Goal: Information Seeking & Learning: Learn about a topic

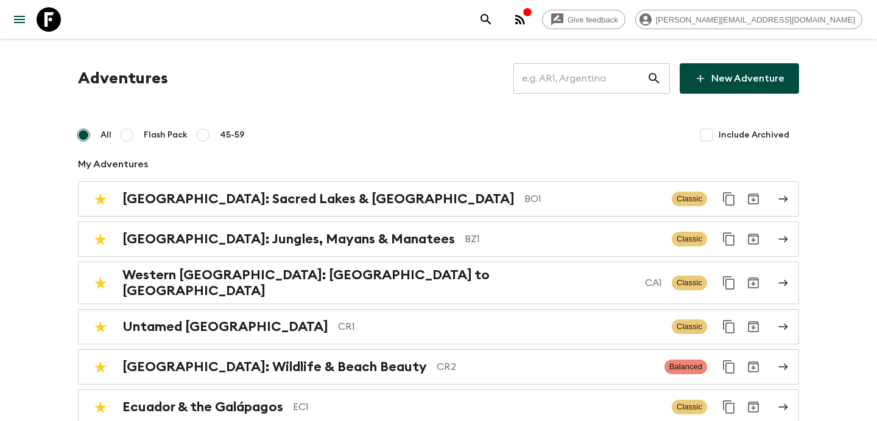
click at [569, 74] on input "text" at bounding box center [579, 78] width 133 height 34
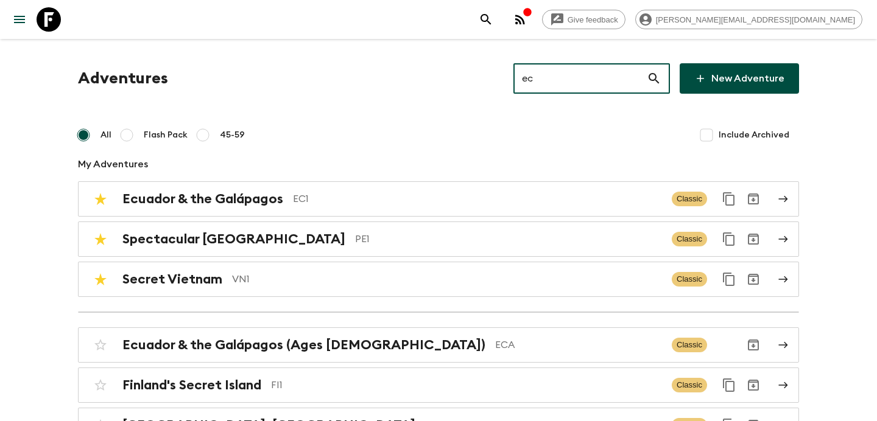
type input "ec1"
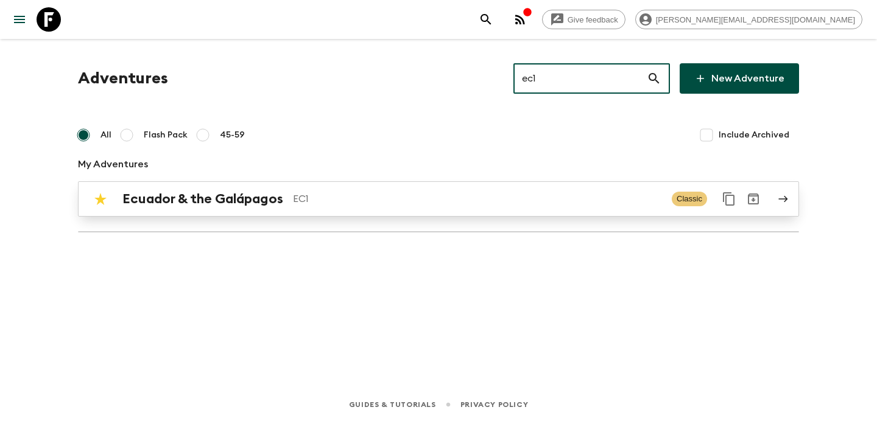
click at [407, 198] on p "EC1" at bounding box center [477, 199] width 369 height 15
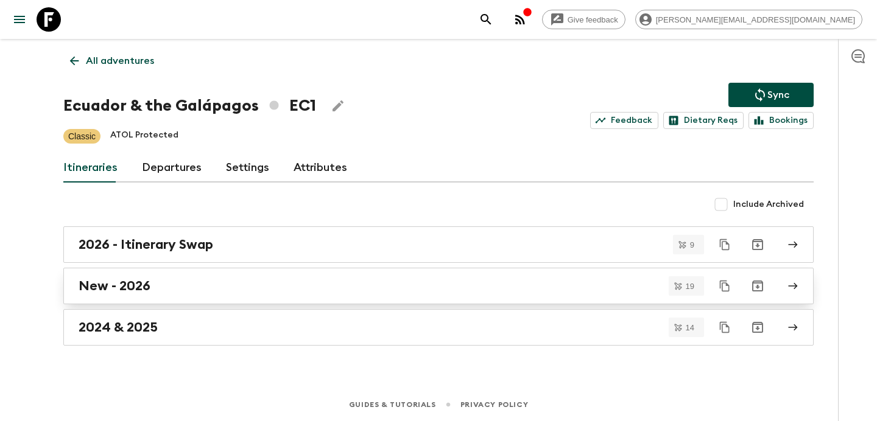
click at [288, 286] on div "New - 2026" at bounding box center [427, 286] width 697 height 16
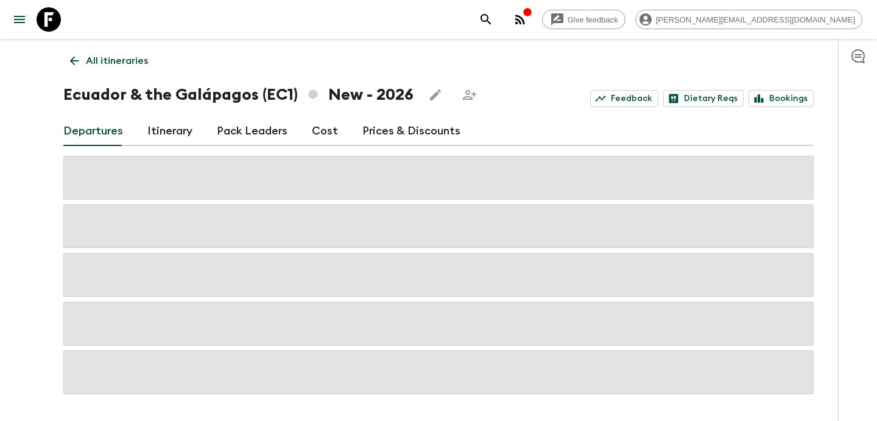
click at [330, 133] on link "Cost" at bounding box center [325, 131] width 26 height 29
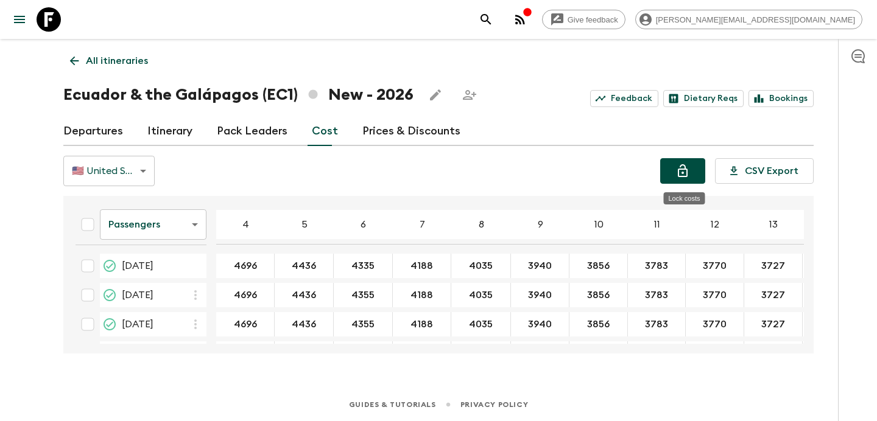
click at [678, 172] on icon "Lock costs" at bounding box center [682, 171] width 15 height 15
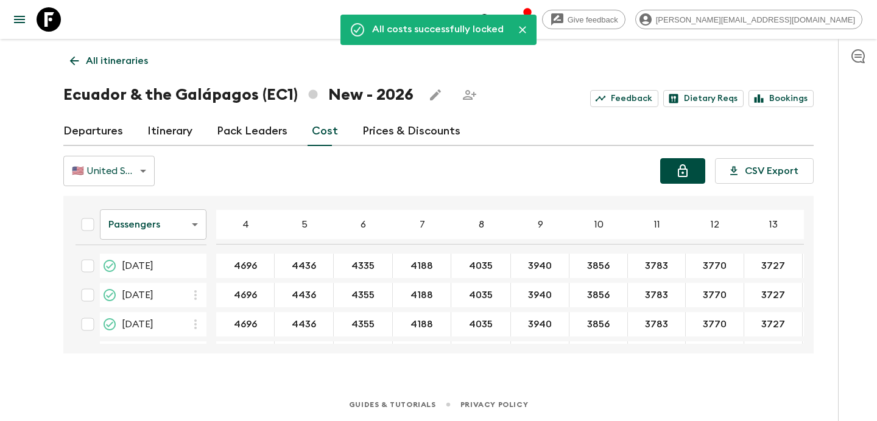
click at [136, 60] on p "All itineraries" at bounding box center [117, 61] width 62 height 15
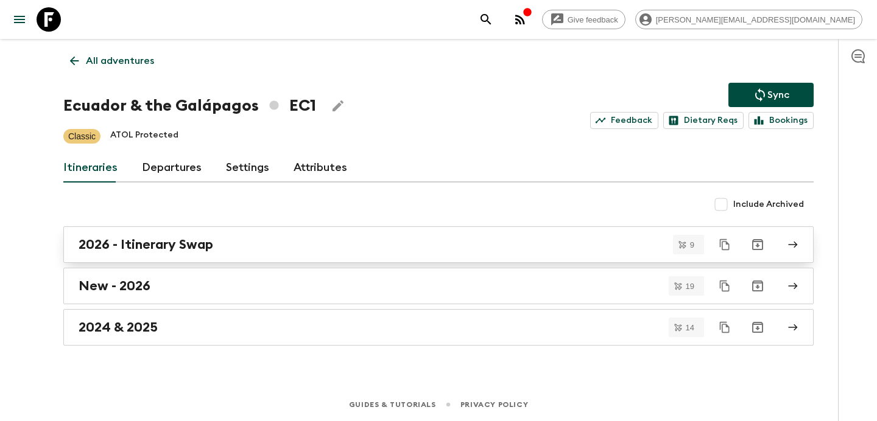
click at [286, 243] on div "2026 - Itinerary Swap" at bounding box center [427, 245] width 697 height 16
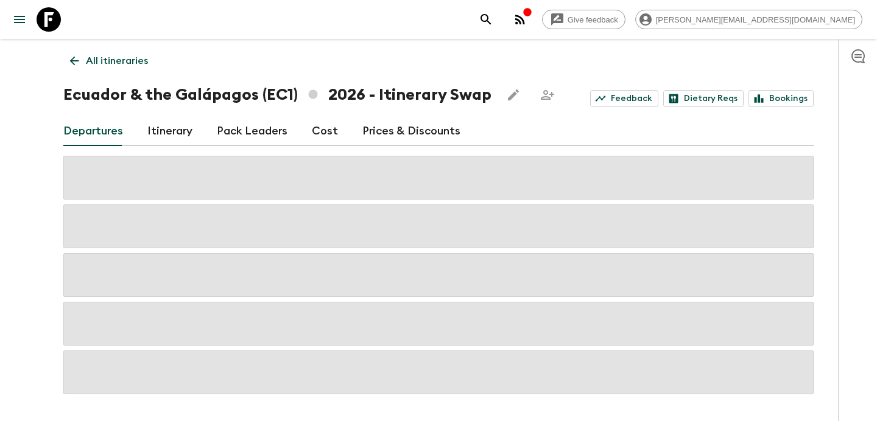
click at [316, 128] on link "Cost" at bounding box center [325, 131] width 26 height 29
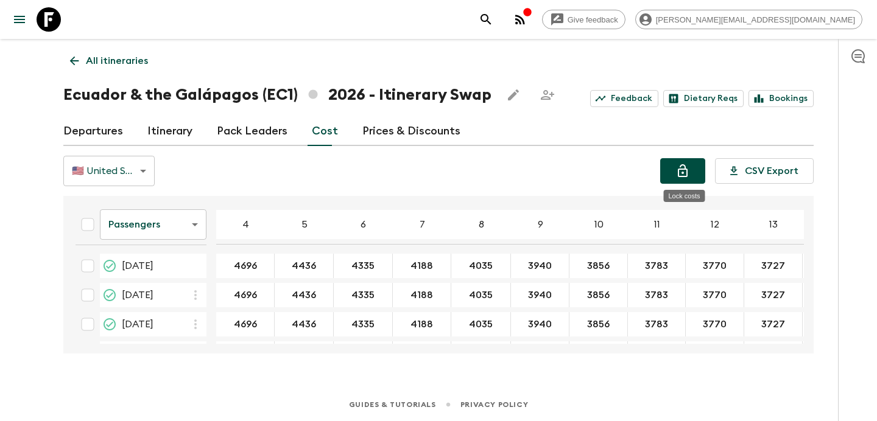
click at [670, 166] on button "Lock costs" at bounding box center [682, 171] width 45 height 26
click at [138, 55] on p "All itineraries" at bounding box center [117, 61] width 62 height 15
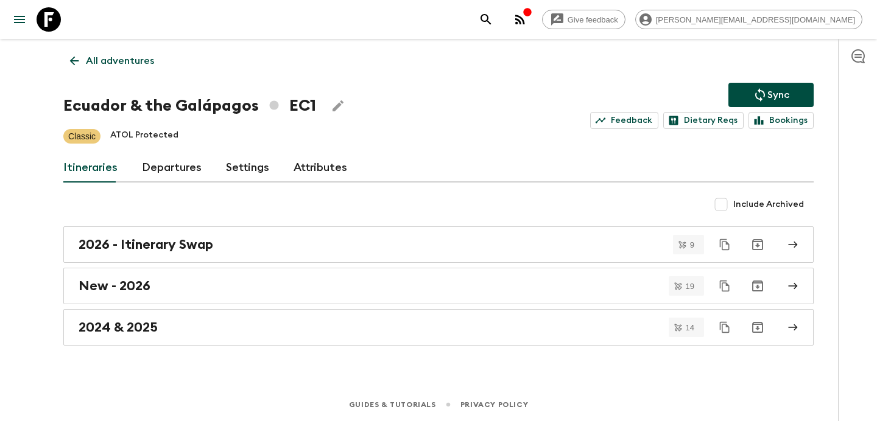
click at [138, 55] on p "All adventures" at bounding box center [120, 61] width 68 height 15
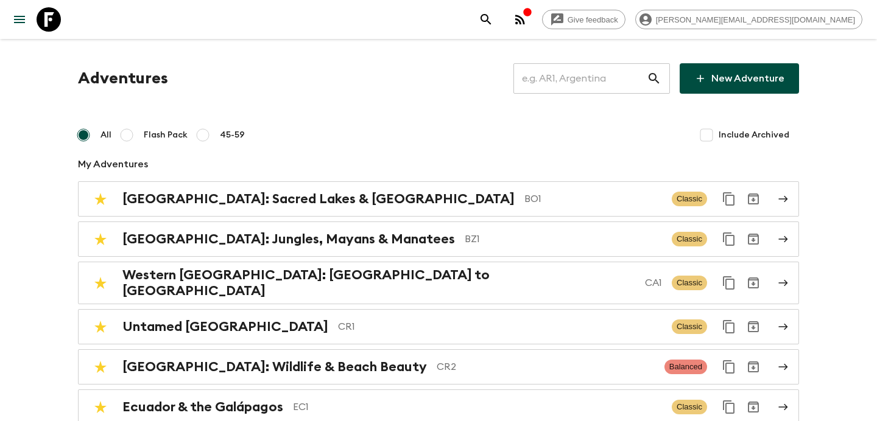
click at [598, 93] on input "text" at bounding box center [579, 78] width 133 height 34
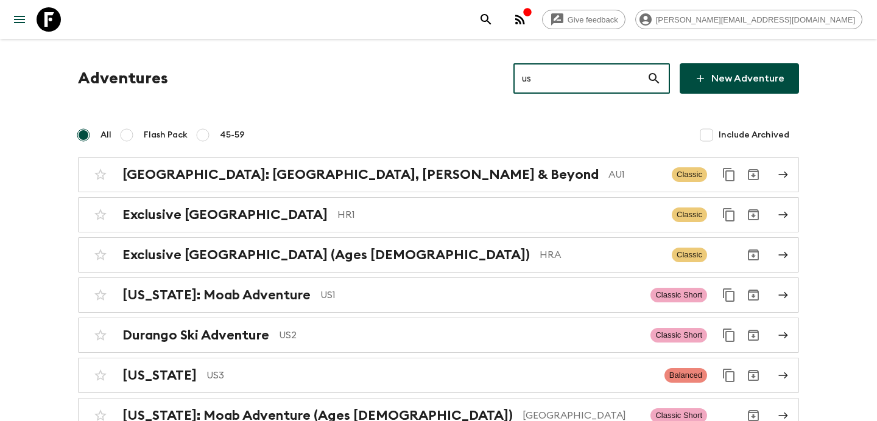
type input "us1"
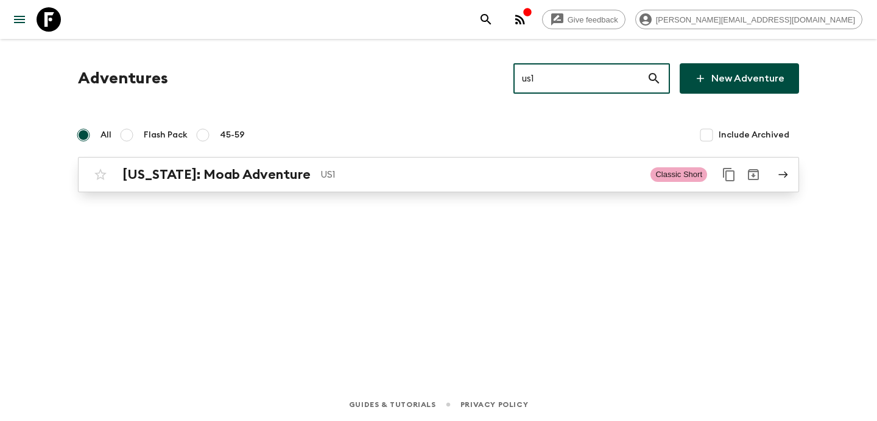
click at [423, 176] on p "US1" at bounding box center [480, 174] width 320 height 15
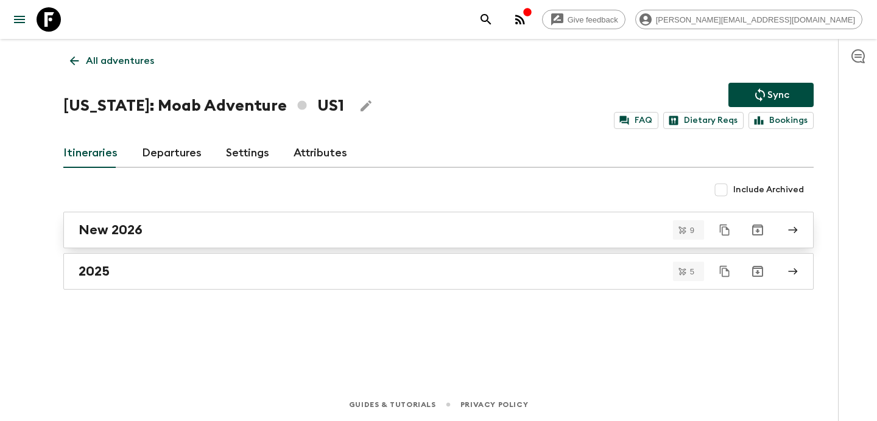
click at [360, 218] on link "New 2026" at bounding box center [438, 230] width 750 height 37
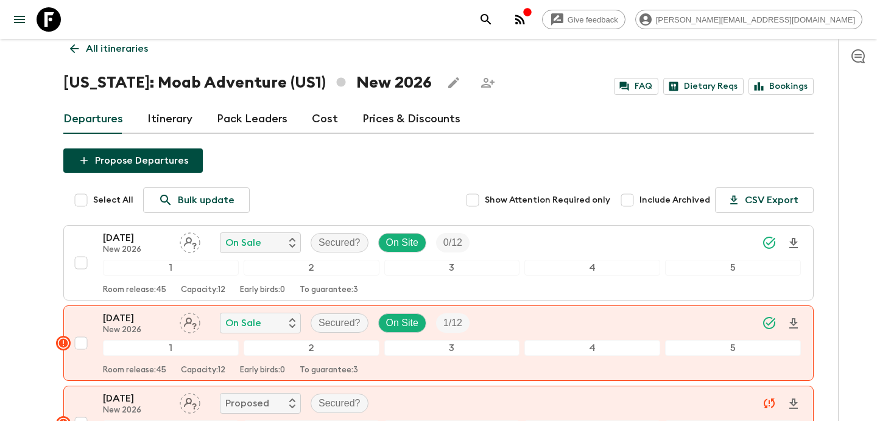
scroll to position [1, 0]
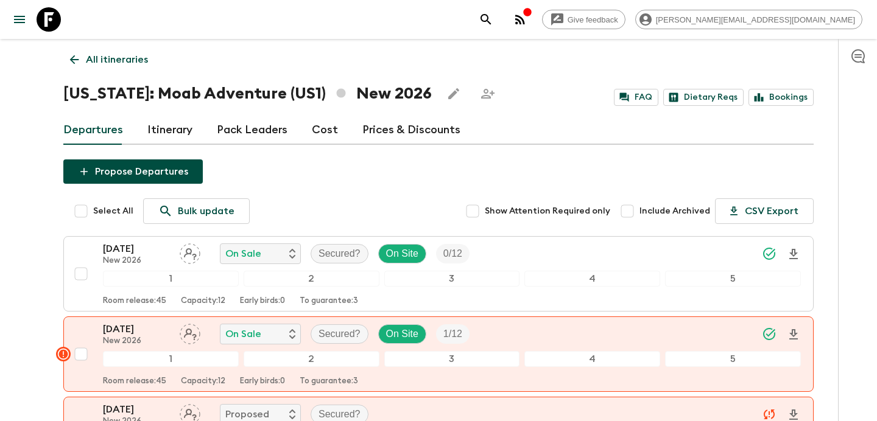
click at [636, 209] on input "Include Archived" at bounding box center [627, 211] width 24 height 24
checkbox input "false"
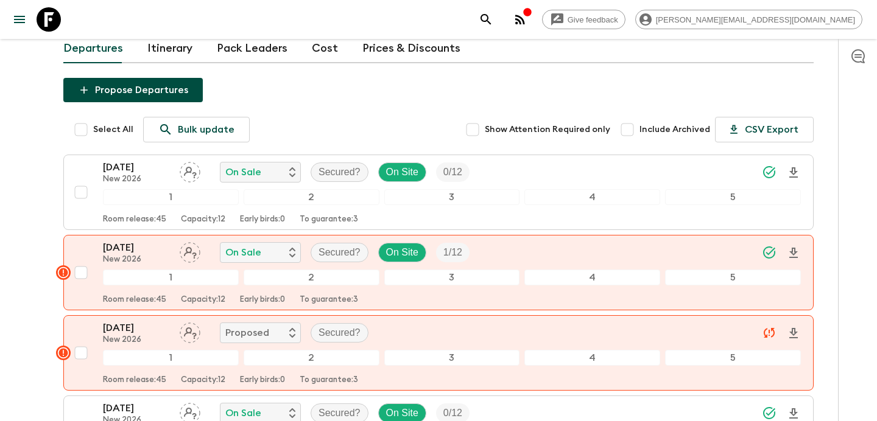
scroll to position [0, 0]
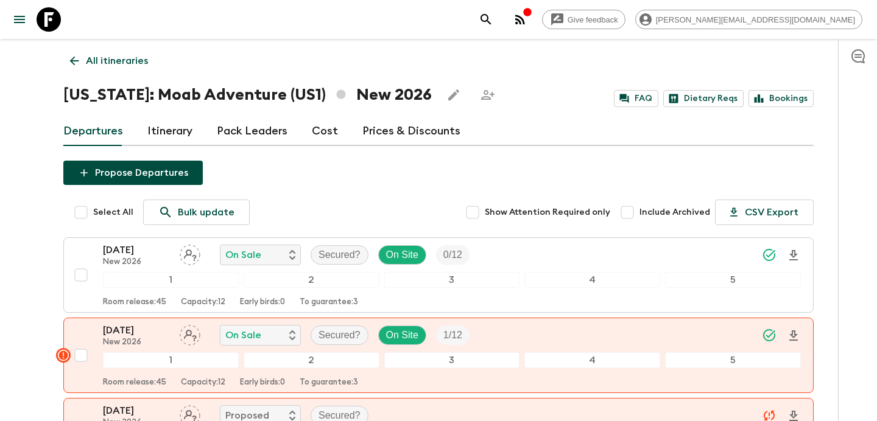
click at [125, 63] on p "All itineraries" at bounding box center [117, 61] width 62 height 15
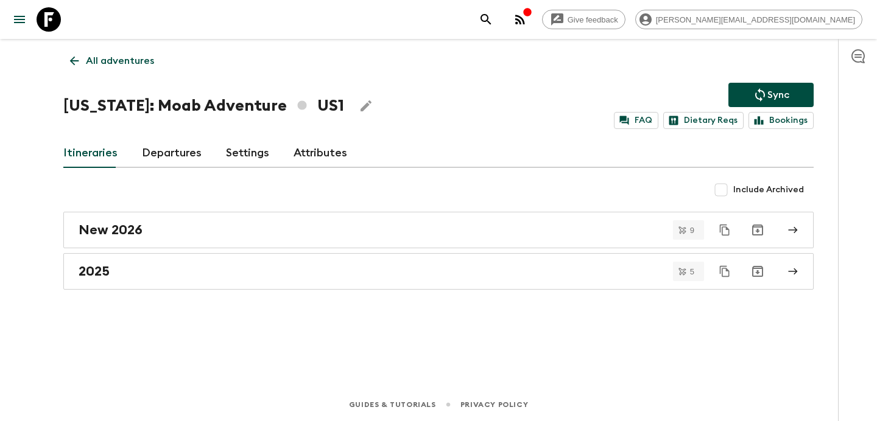
click at [134, 58] on p "All adventures" at bounding box center [120, 61] width 68 height 15
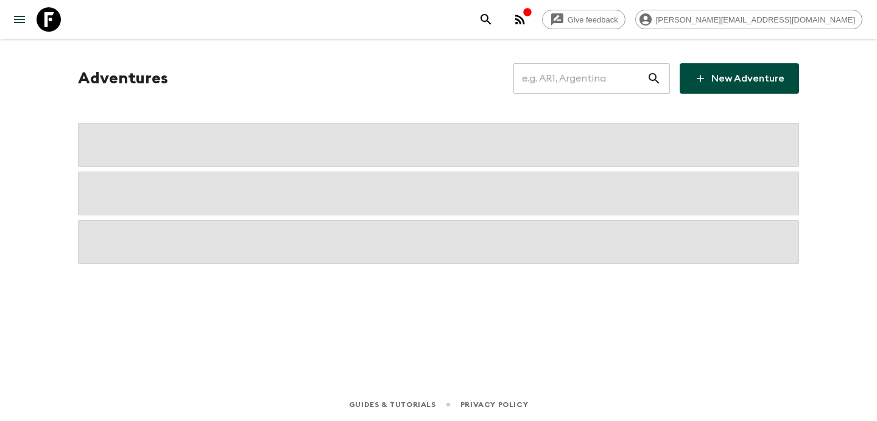
click at [574, 80] on input "text" at bounding box center [579, 78] width 133 height 34
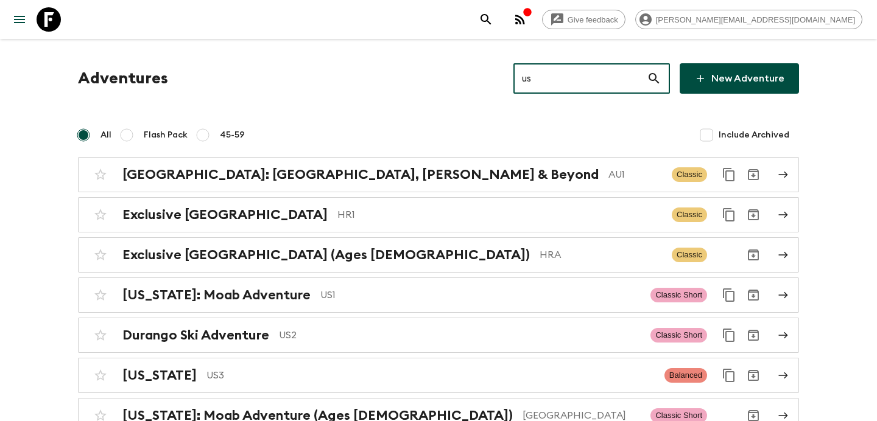
type input "usa"
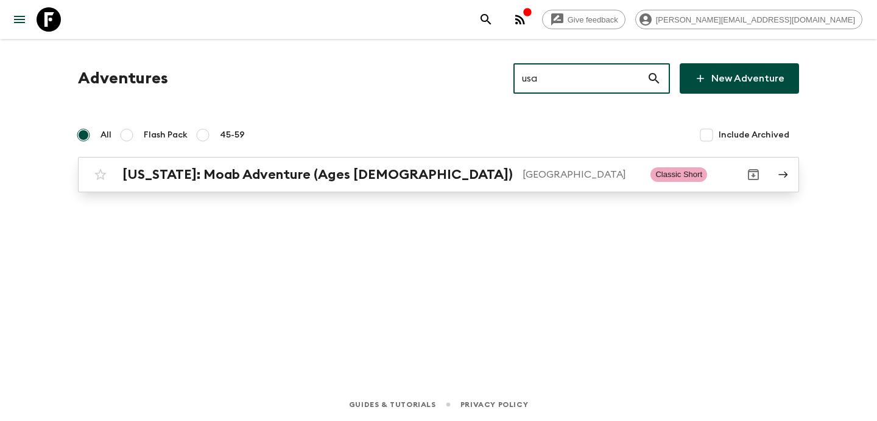
click at [522, 168] on p "[GEOGRAPHIC_DATA]" at bounding box center [581, 174] width 118 height 15
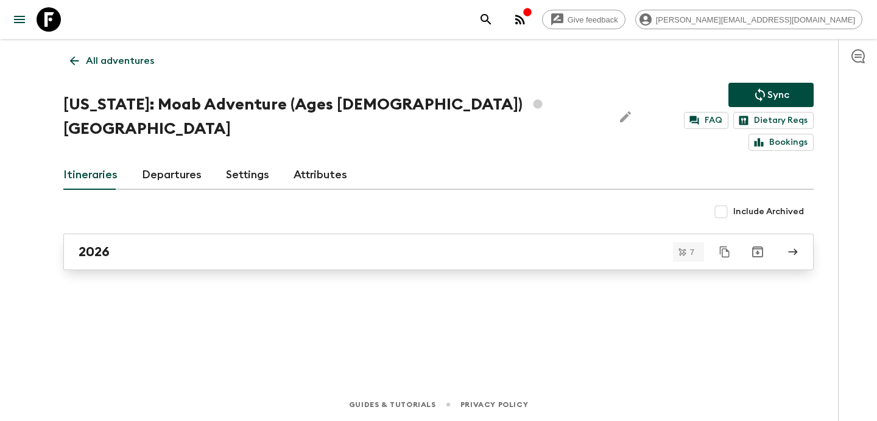
click at [360, 244] on div "2026" at bounding box center [427, 252] width 697 height 16
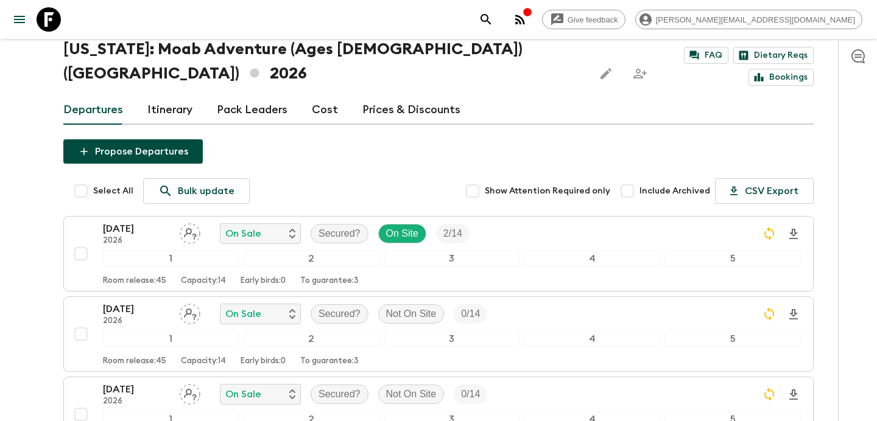
scroll to position [45, 0]
click at [525, 24] on icon "button" at bounding box center [520, 20] width 10 height 10
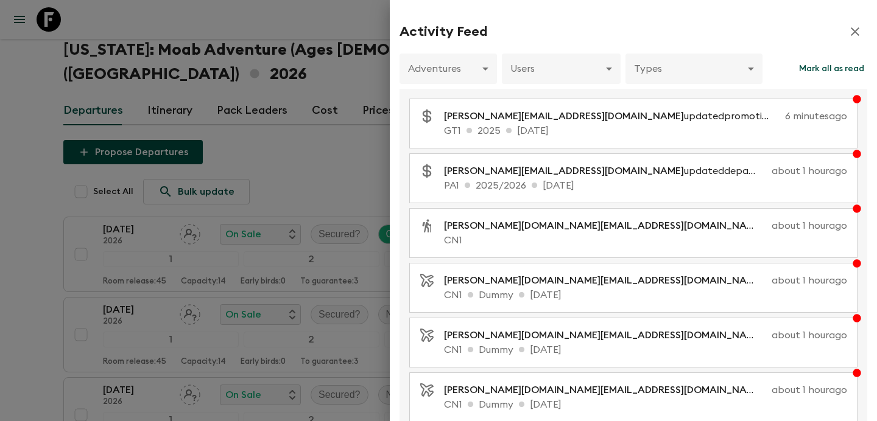
click at [287, 144] on div at bounding box center [438, 210] width 877 height 421
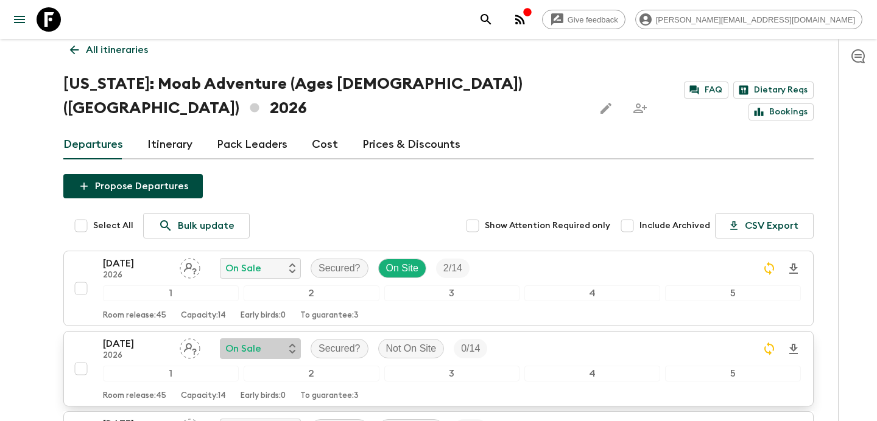
scroll to position [0, 0]
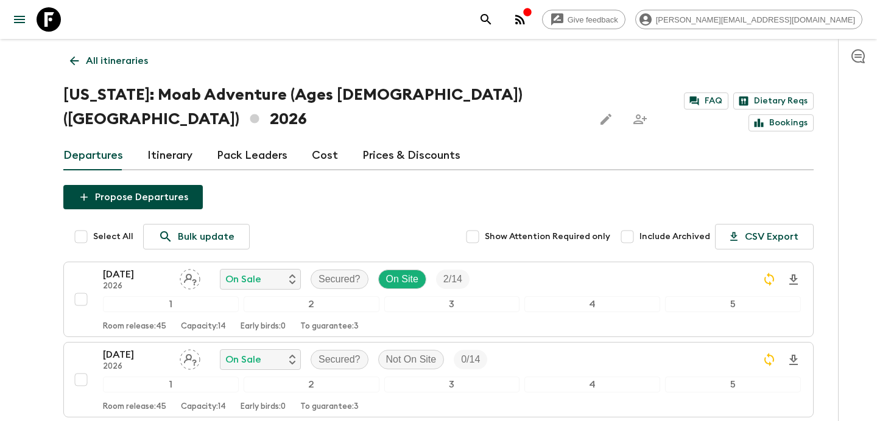
click at [134, 54] on p "All itineraries" at bounding box center [117, 61] width 62 height 15
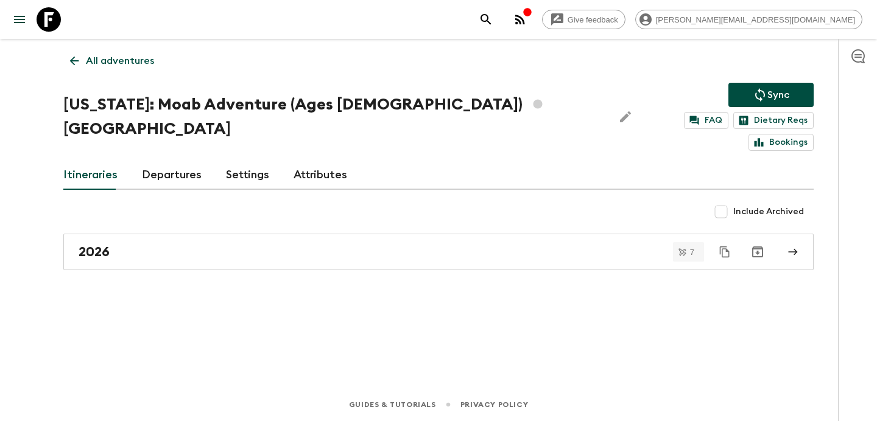
click at [134, 54] on p "All adventures" at bounding box center [120, 61] width 68 height 15
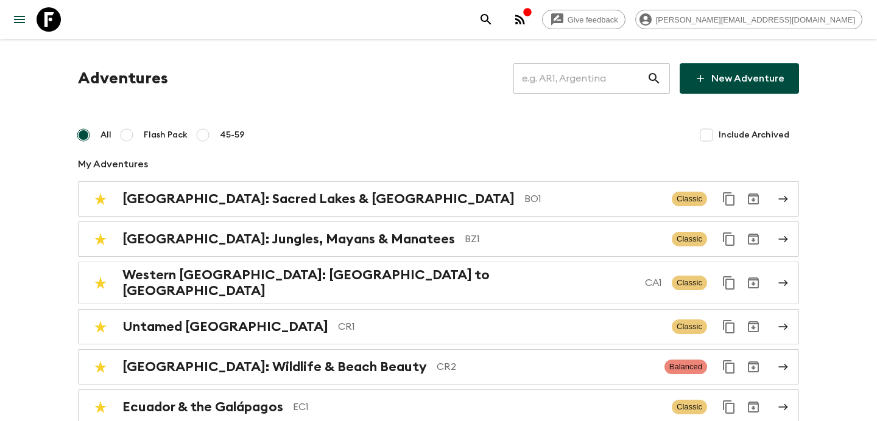
click at [550, 63] on input "text" at bounding box center [579, 78] width 133 height 34
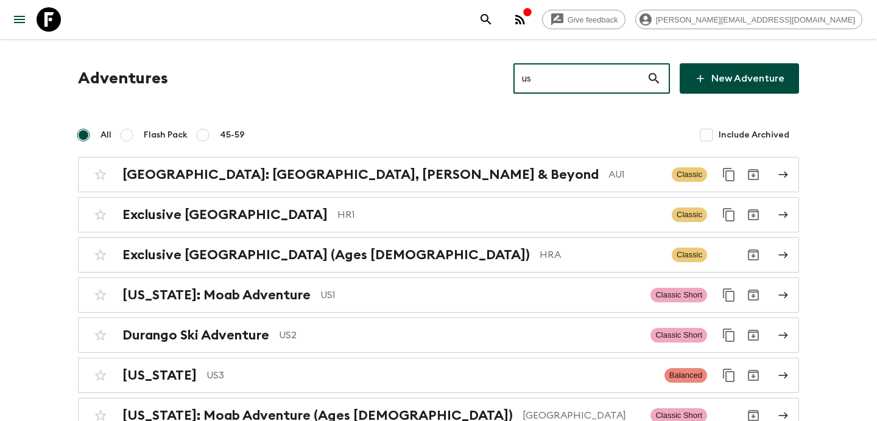
type input "us1"
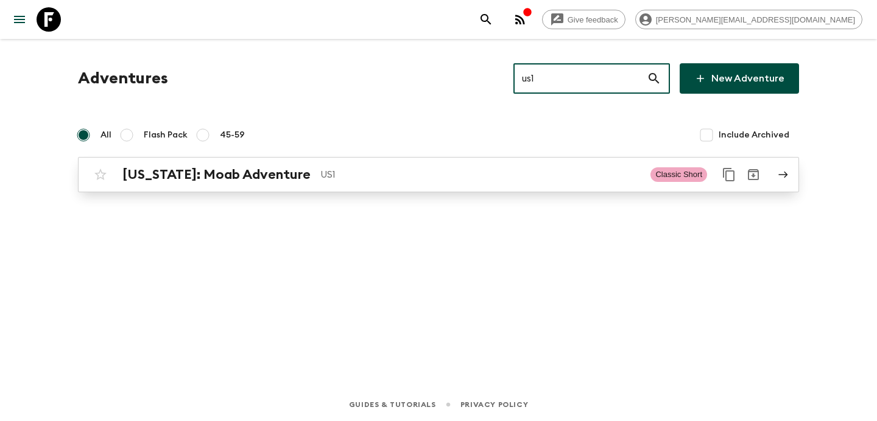
click at [510, 175] on p "US1" at bounding box center [480, 174] width 320 height 15
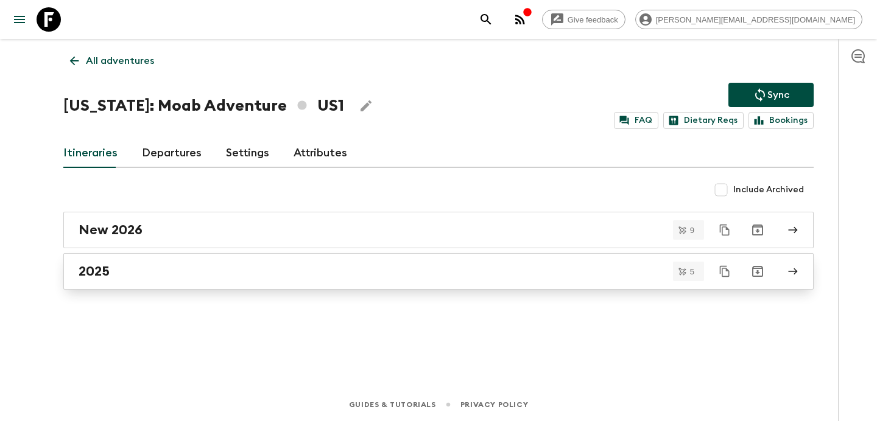
click at [458, 272] on div "2025" at bounding box center [427, 272] width 697 height 16
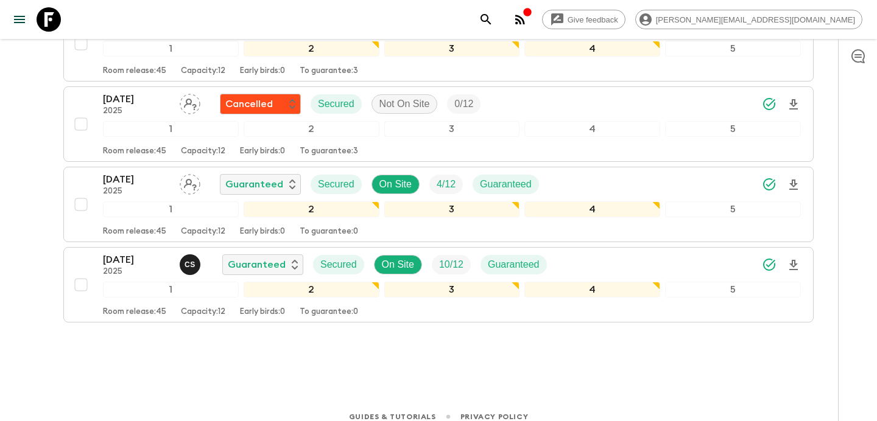
scroll to position [324, 0]
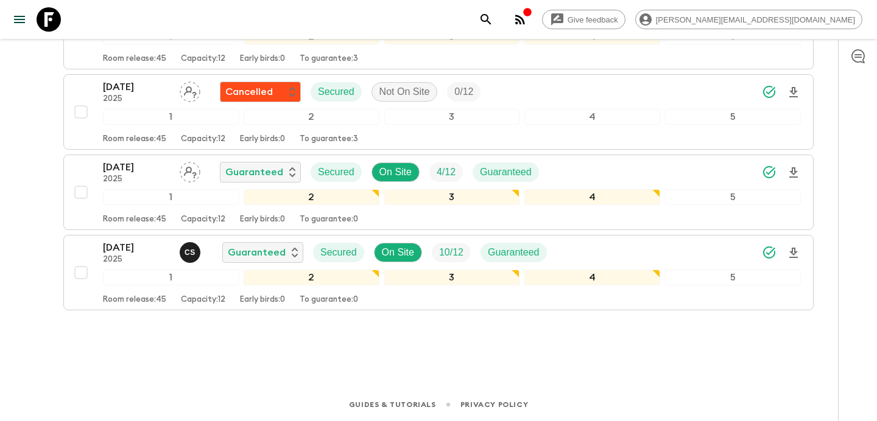
click at [525, 21] on icon "button" at bounding box center [520, 20] width 10 height 10
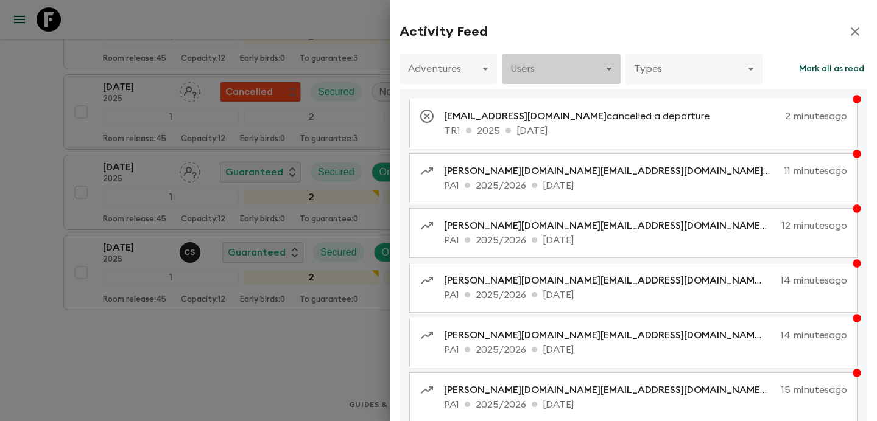
click at [566, 61] on body "Give feedback [PERSON_NAME][EMAIL_ADDRESS][DOMAIN_NAME] All itineraries [US_STA…" at bounding box center [438, 48] width 877 height 745
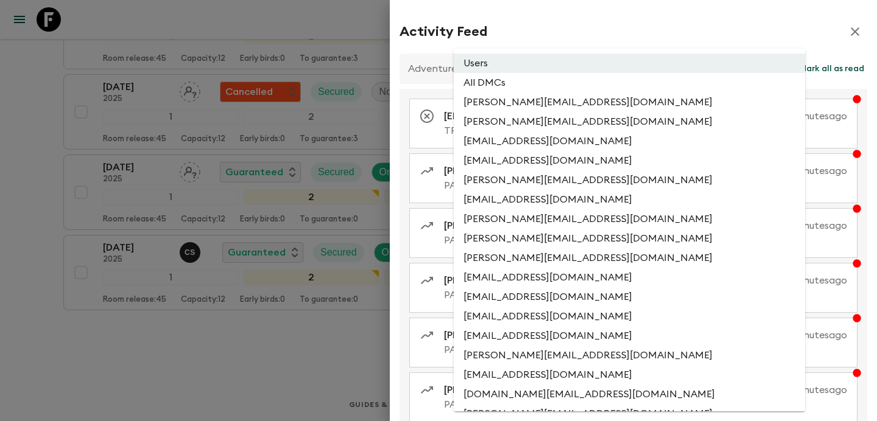
click at [558, 80] on li "All DMCs" at bounding box center [629, 82] width 351 height 19
type input "EXTERNAL_ONLY"
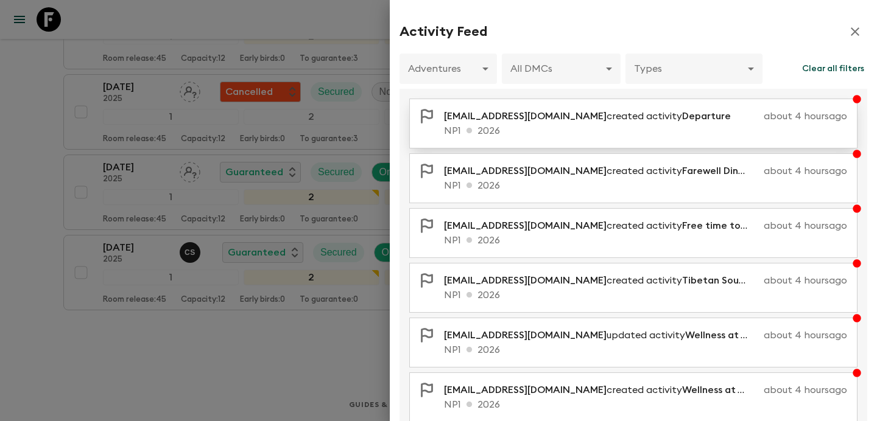
click at [539, 116] on span "[EMAIL_ADDRESS][DOMAIN_NAME]" at bounding box center [525, 116] width 163 height 10
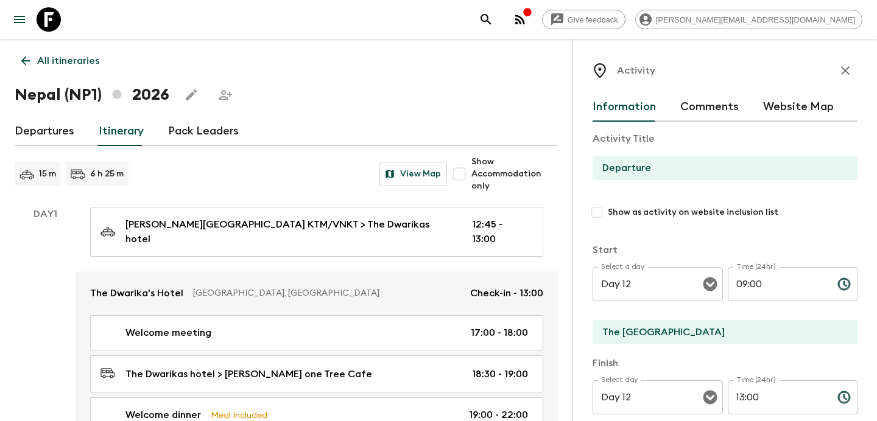
click at [70, 54] on p "All itineraries" at bounding box center [68, 61] width 62 height 15
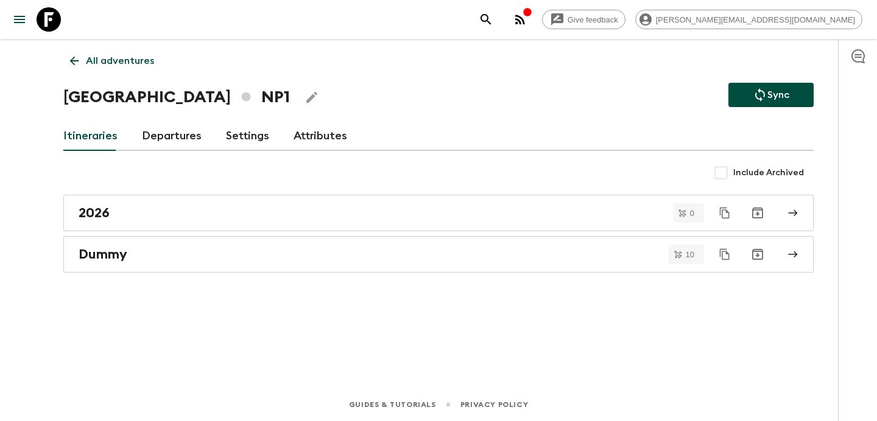
click at [527, 24] on icon "button" at bounding box center [520, 19] width 15 height 15
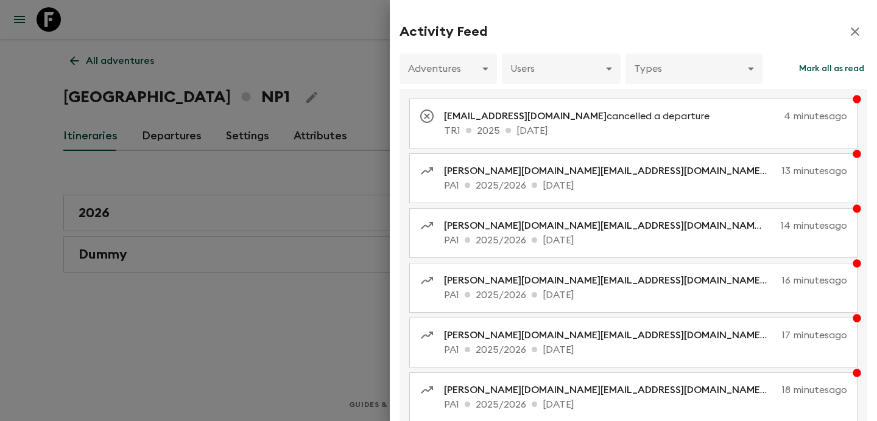
click at [377, 142] on div at bounding box center [438, 210] width 877 height 421
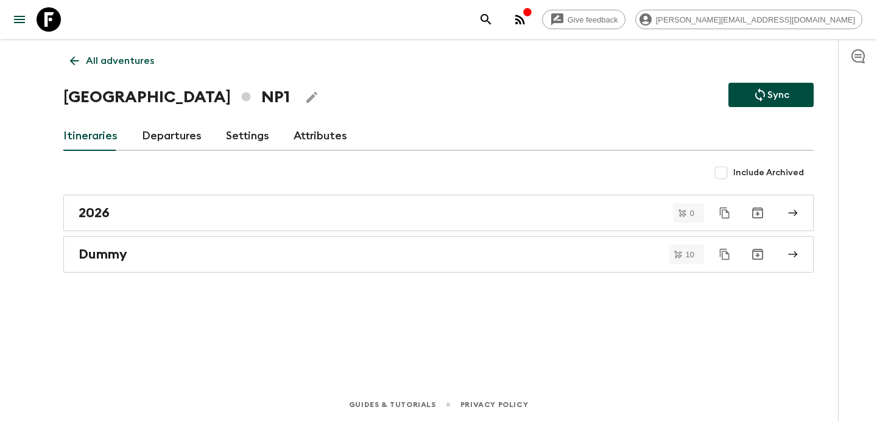
click at [525, 23] on icon "button" at bounding box center [520, 20] width 10 height 10
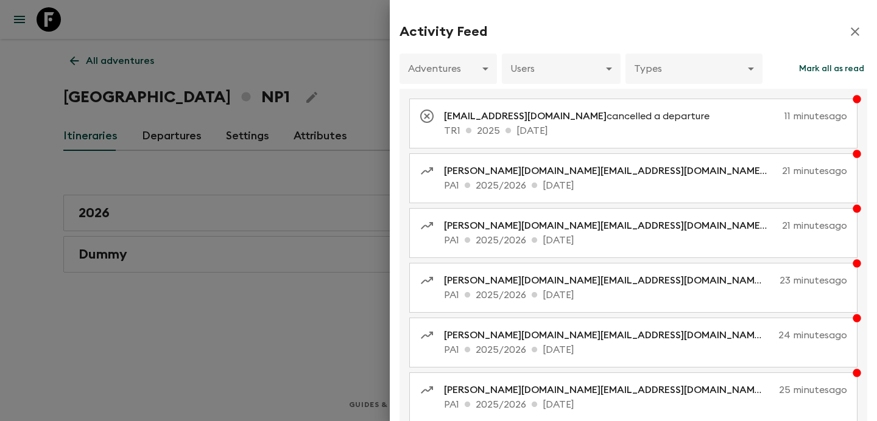
click at [370, 38] on div at bounding box center [438, 210] width 877 height 421
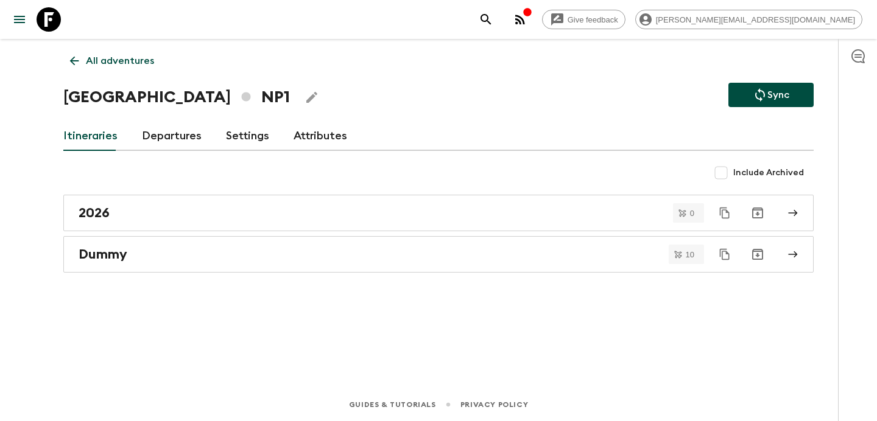
click at [90, 61] on p "All adventures" at bounding box center [120, 61] width 68 height 15
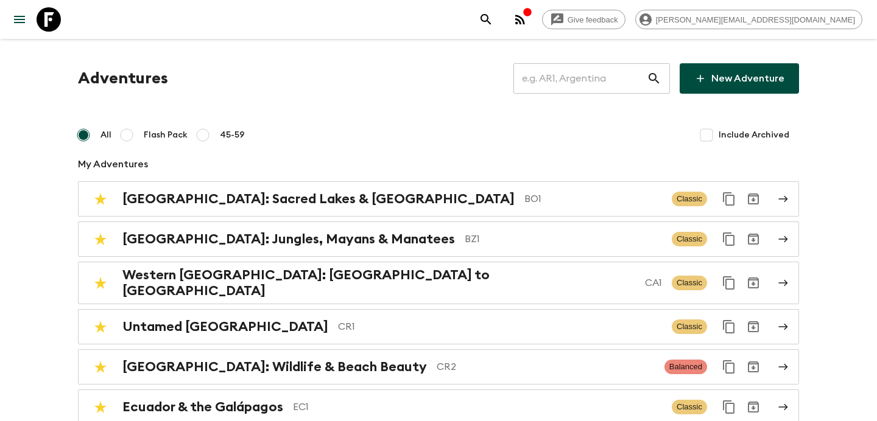
click at [584, 73] on input "text" at bounding box center [579, 78] width 133 height 34
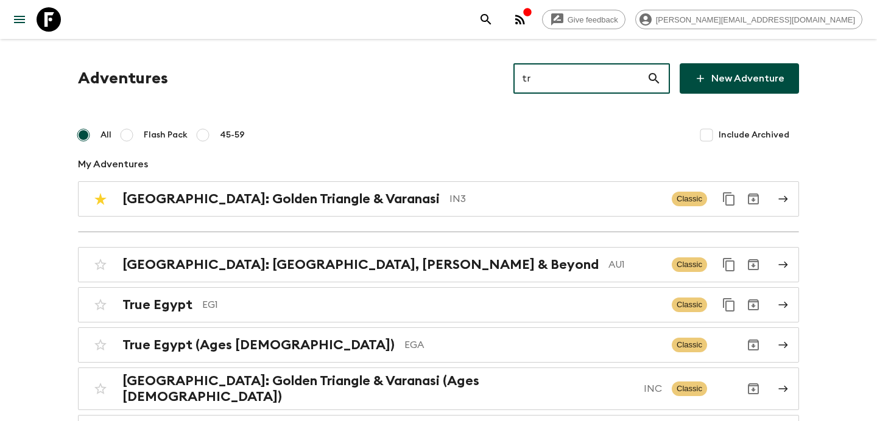
type input "tr1"
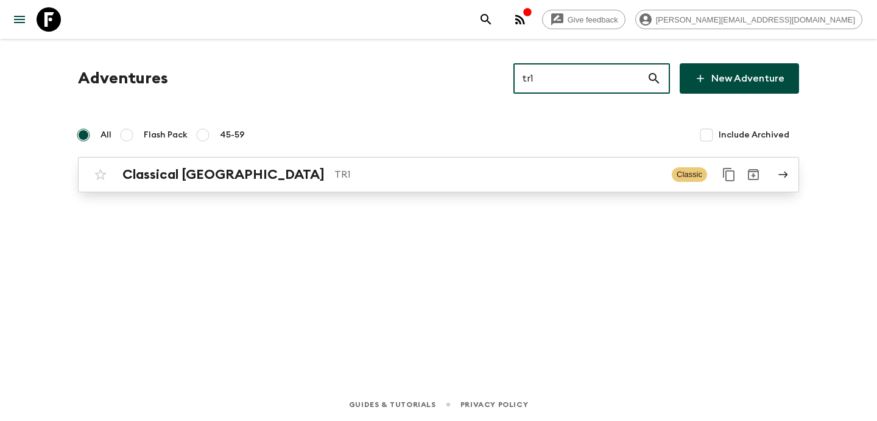
click at [488, 183] on div "Classical Türkiye TR1 Classic" at bounding box center [414, 175] width 653 height 24
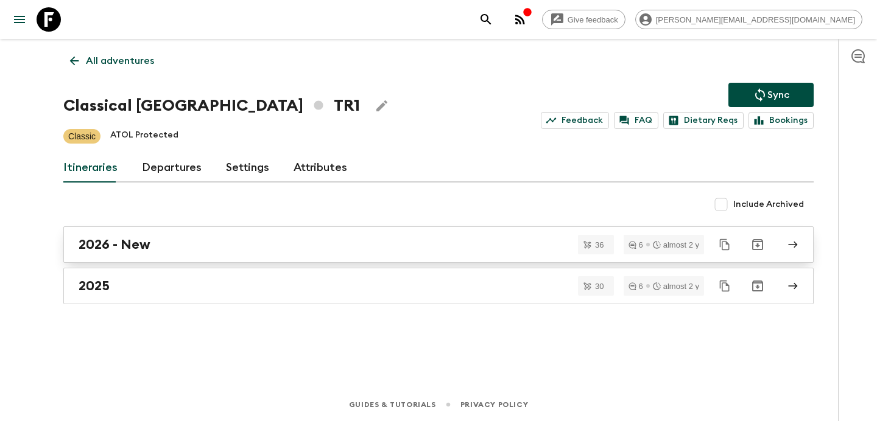
click at [459, 240] on div "2026 - New" at bounding box center [427, 245] width 697 height 16
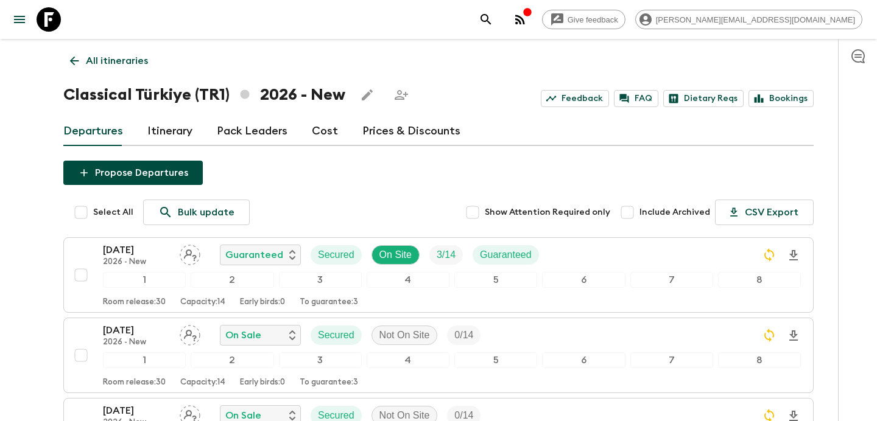
click at [99, 63] on p "All itineraries" at bounding box center [117, 61] width 62 height 15
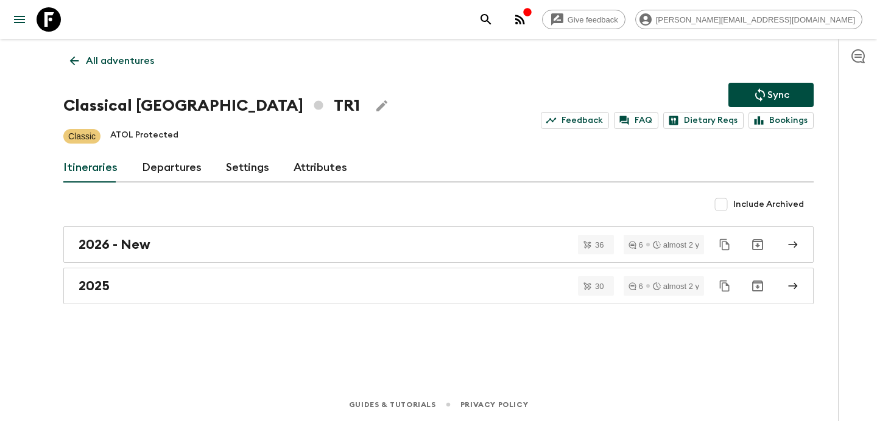
click at [109, 54] on p "All adventures" at bounding box center [120, 61] width 68 height 15
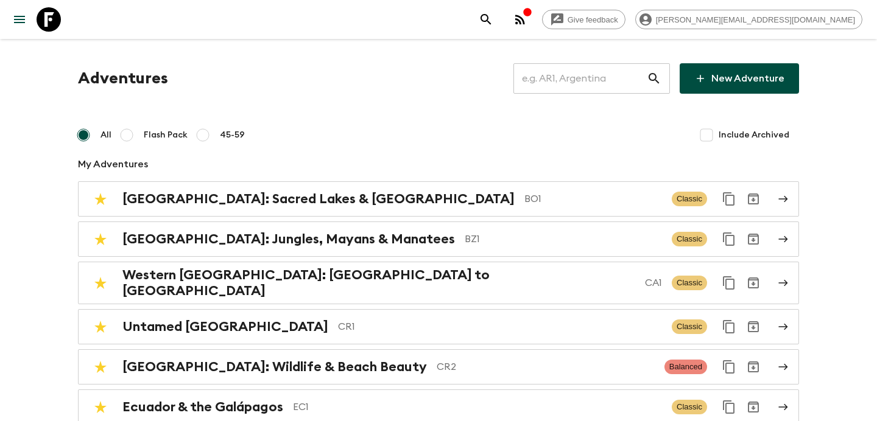
click at [581, 82] on input "text" at bounding box center [579, 78] width 133 height 34
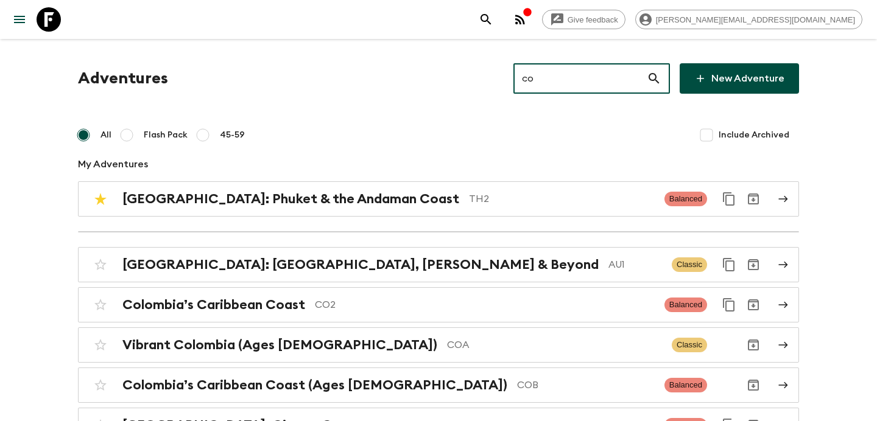
type input "coa"
click at [447, 338] on p "COA" at bounding box center [554, 345] width 215 height 15
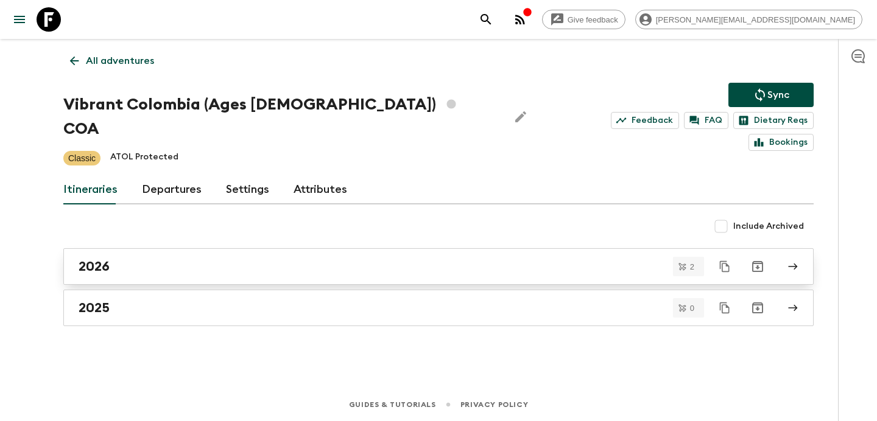
click at [325, 248] on link "2026" at bounding box center [438, 266] width 750 height 37
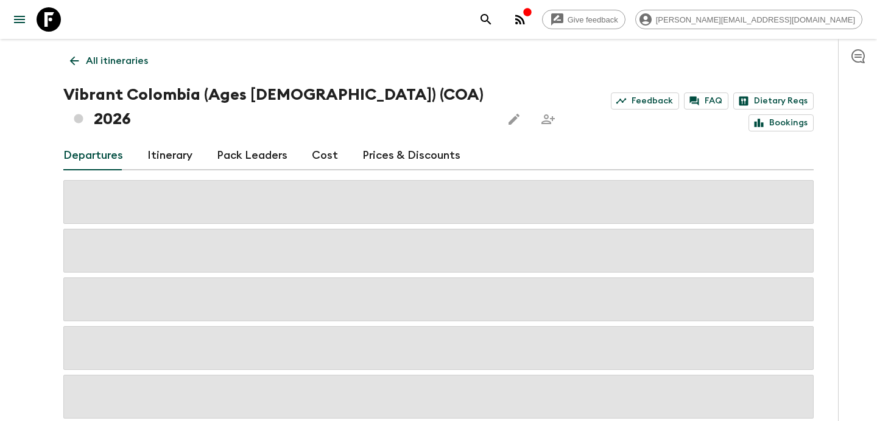
click at [312, 141] on link "Cost" at bounding box center [325, 155] width 26 height 29
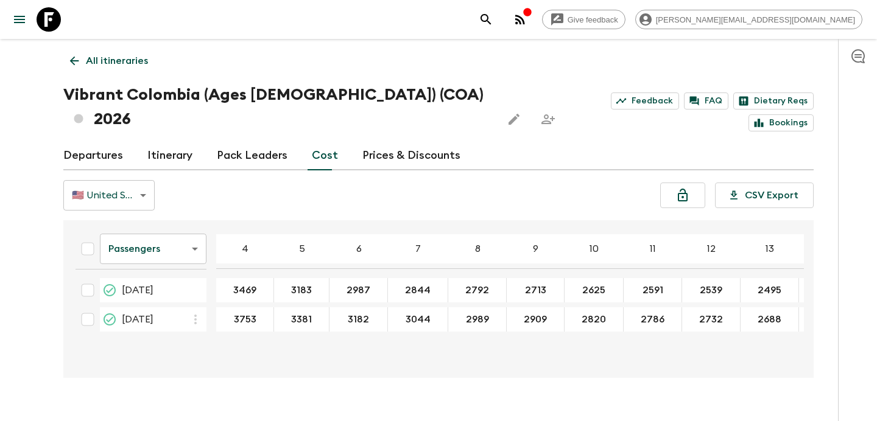
click at [180, 234] on body "Give feedback [PERSON_NAME][EMAIL_ADDRESS][DOMAIN_NAME] All itineraries Vibrant…" at bounding box center [438, 222] width 877 height 445
click at [174, 268] on li "Extras" at bounding box center [153, 273] width 107 height 19
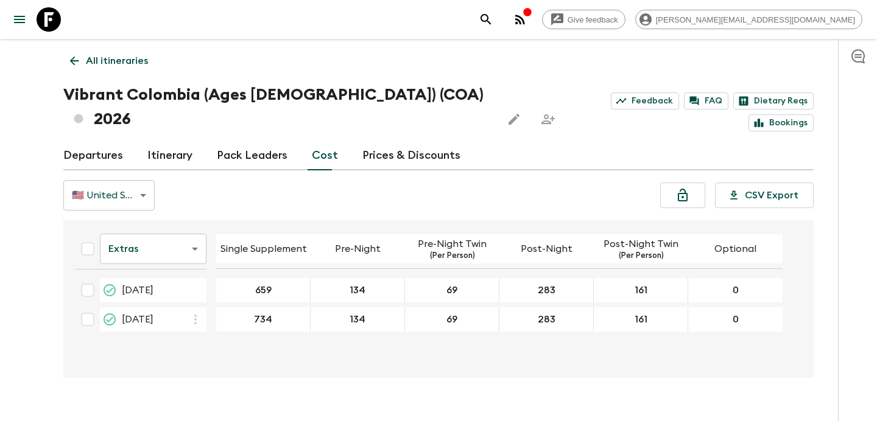
click at [181, 221] on body "Give feedback [PERSON_NAME][EMAIL_ADDRESS][DOMAIN_NAME] All itineraries Vibrant…" at bounding box center [438, 222] width 877 height 445
click at [168, 287] on li "Mandatory" at bounding box center [153, 293] width 107 height 19
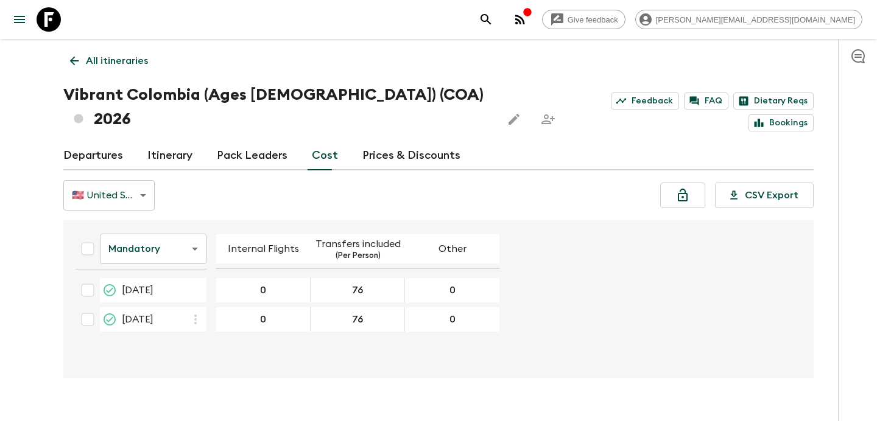
click at [131, 67] on p "All itineraries" at bounding box center [117, 61] width 62 height 15
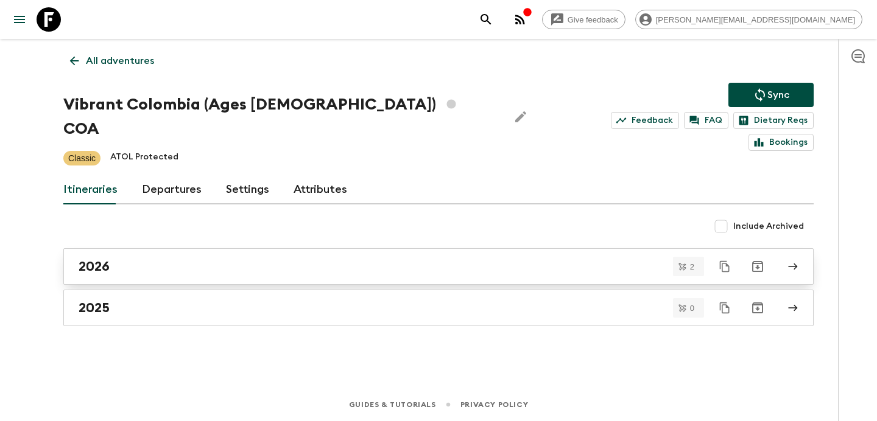
click at [276, 259] on div "2026" at bounding box center [427, 267] width 697 height 16
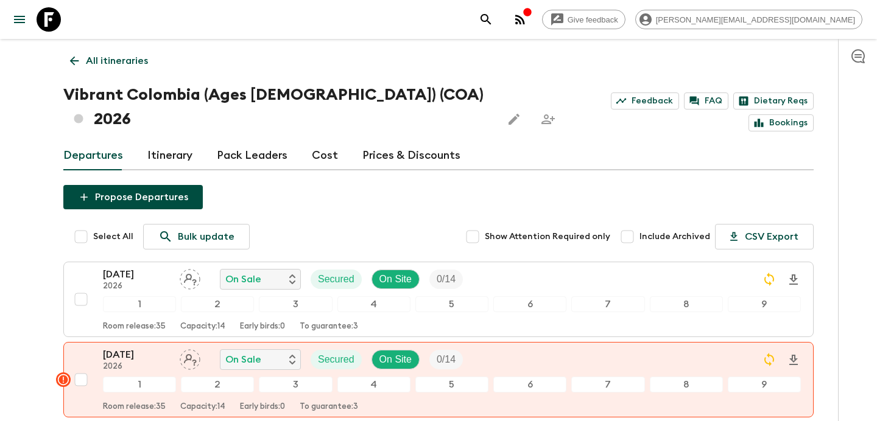
click at [316, 141] on link "Cost" at bounding box center [325, 155] width 26 height 29
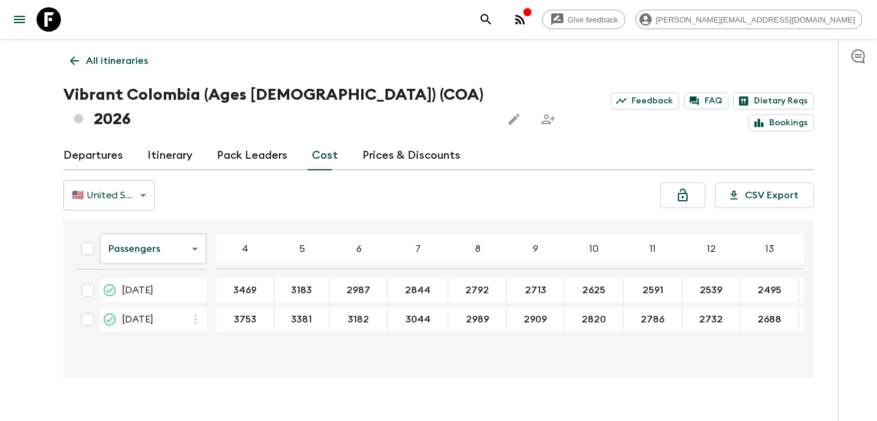
click at [122, 55] on p "All itineraries" at bounding box center [117, 61] width 62 height 15
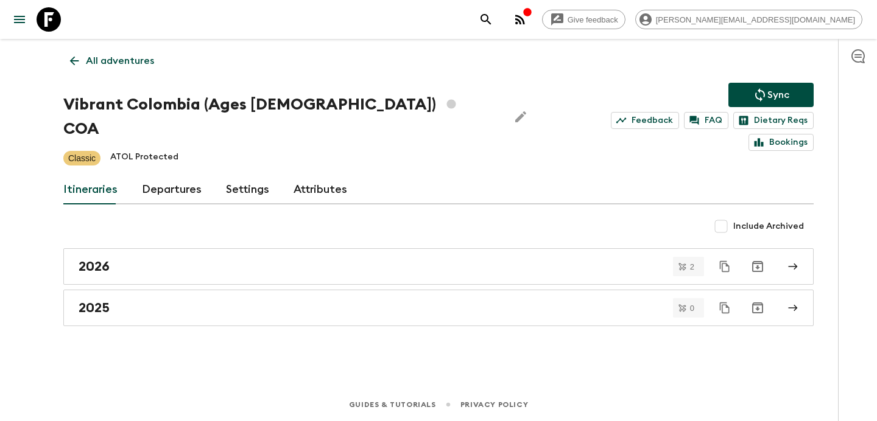
click at [123, 66] on p "All adventures" at bounding box center [120, 61] width 68 height 15
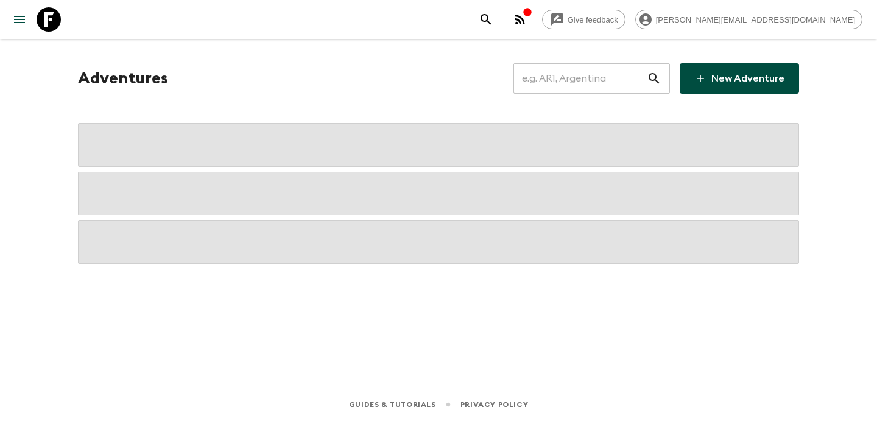
click at [578, 86] on input "text" at bounding box center [579, 78] width 133 height 34
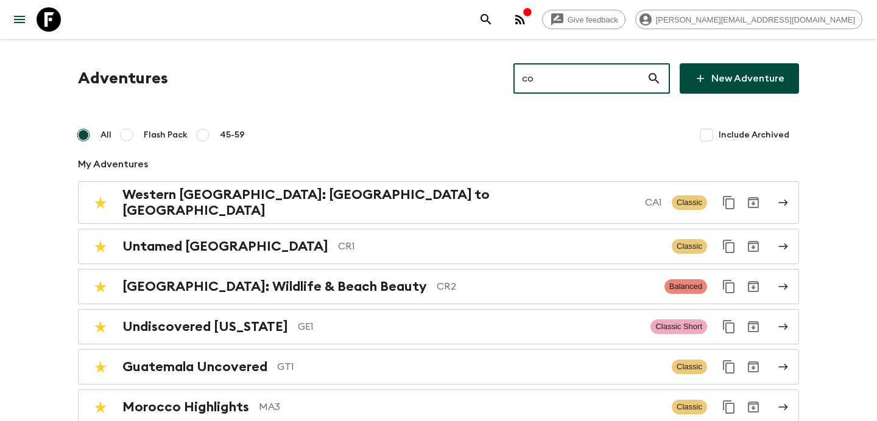
type input "co1"
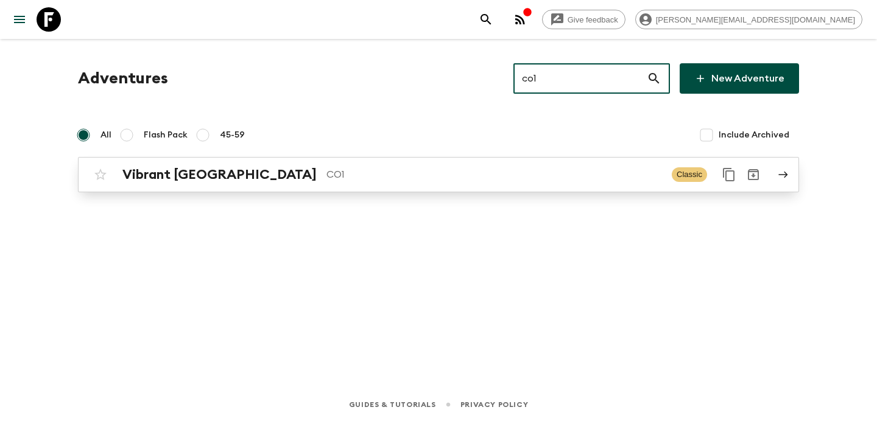
click at [326, 176] on p "CO1" at bounding box center [493, 174] width 335 height 15
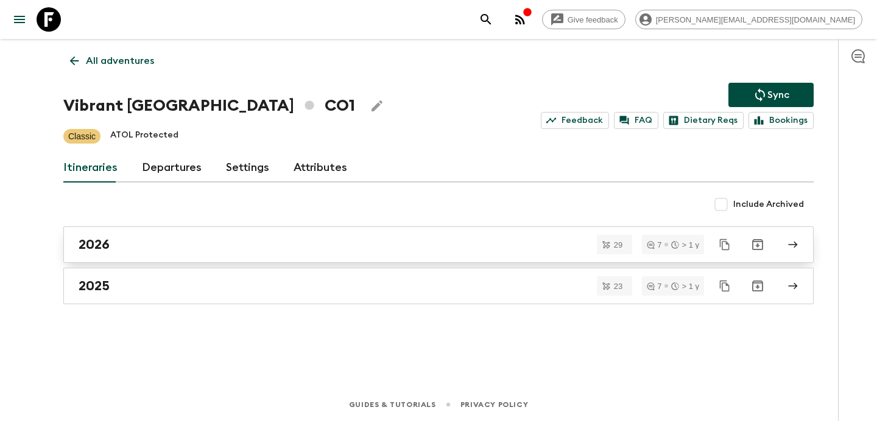
click at [245, 244] on div "2026" at bounding box center [427, 245] width 697 height 16
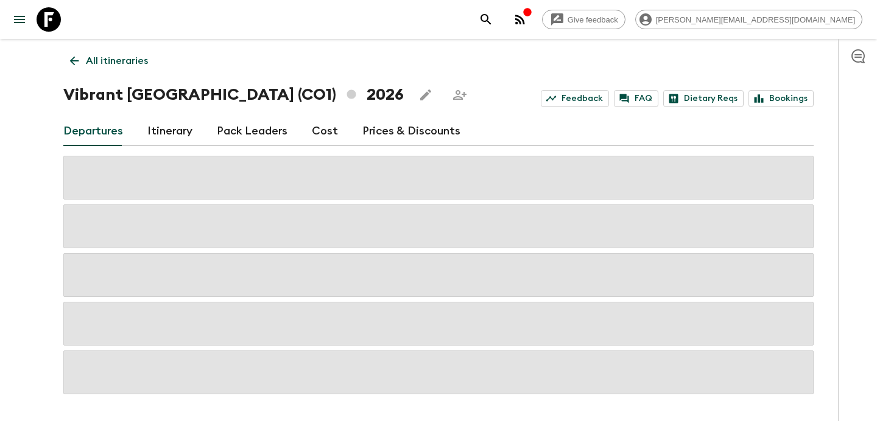
click at [321, 138] on link "Cost" at bounding box center [325, 131] width 26 height 29
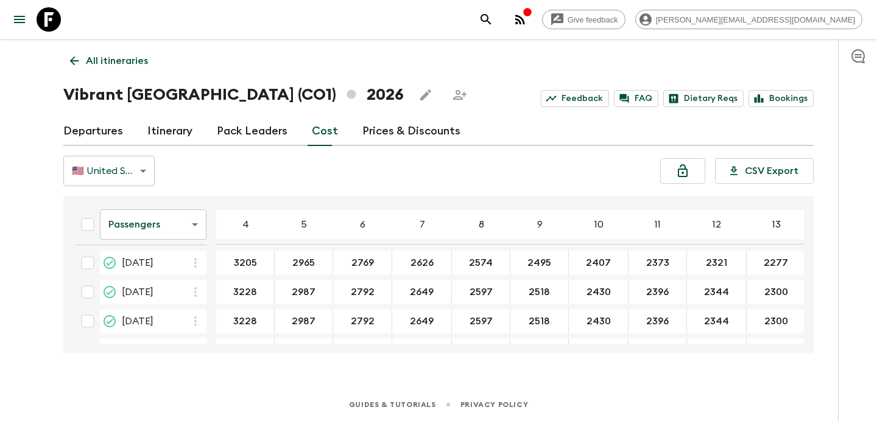
scroll to position [762, 0]
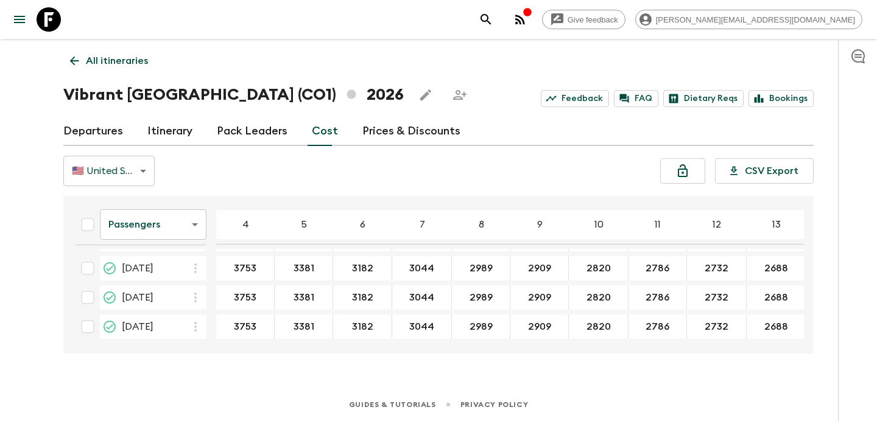
click at [135, 72] on link "All itineraries" at bounding box center [108, 61] width 91 height 24
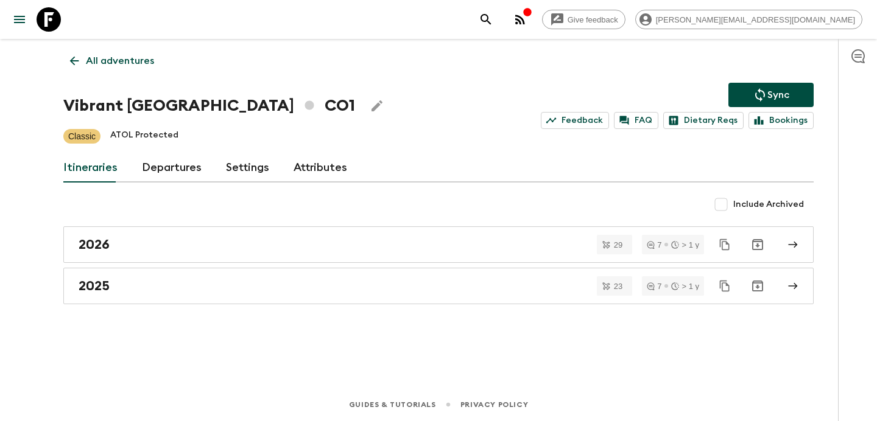
click at [121, 70] on link "All adventures" at bounding box center [111, 61] width 97 height 24
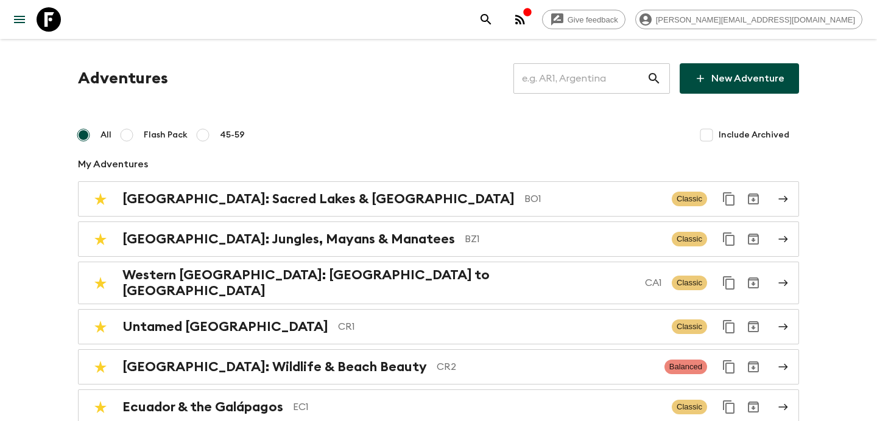
click at [592, 74] on input "text" at bounding box center [579, 78] width 133 height 34
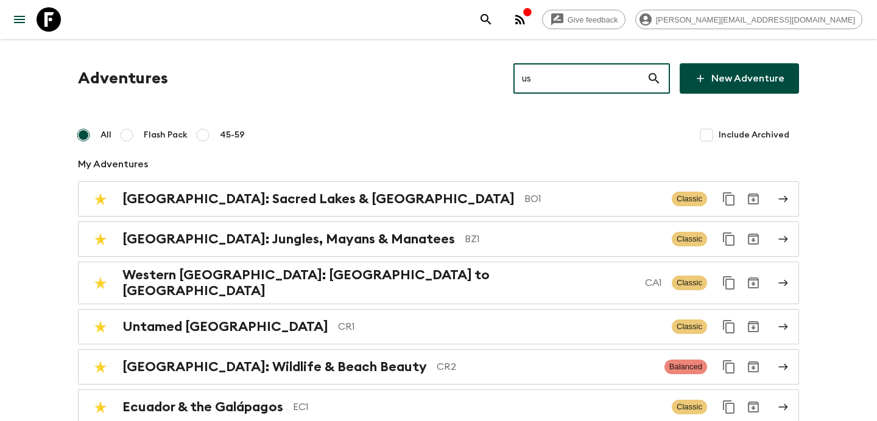
type input "us1"
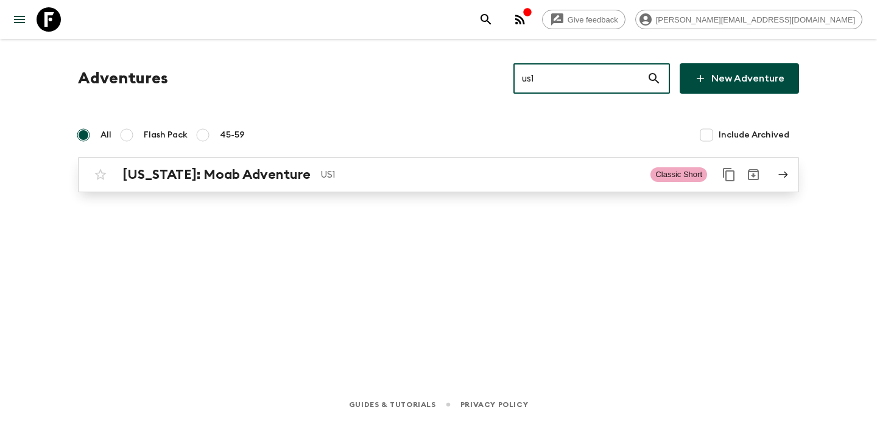
click at [501, 172] on p "US1" at bounding box center [480, 174] width 320 height 15
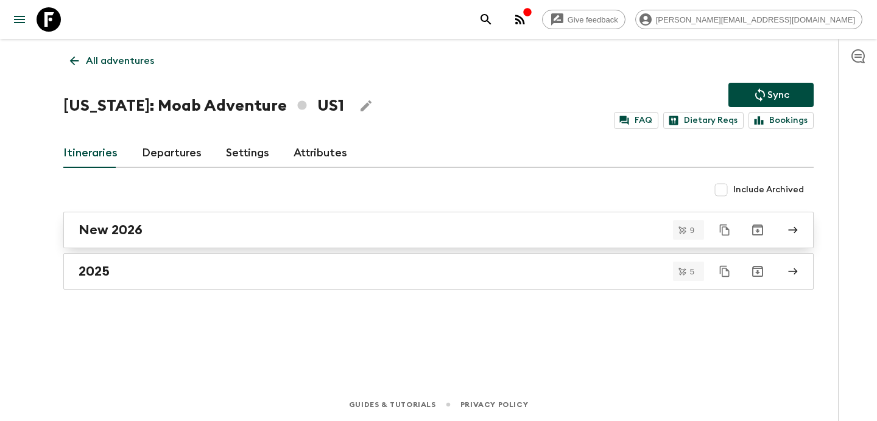
click at [449, 234] on div "New 2026" at bounding box center [427, 230] width 697 height 16
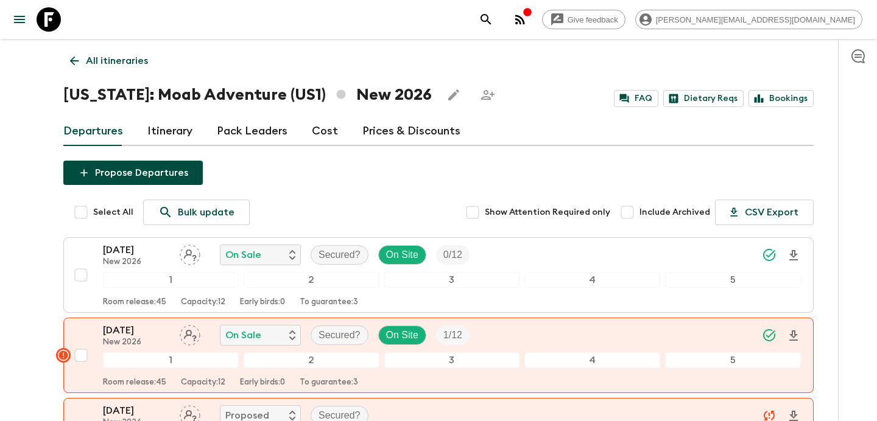
click at [527, 23] on icon "button" at bounding box center [520, 19] width 15 height 15
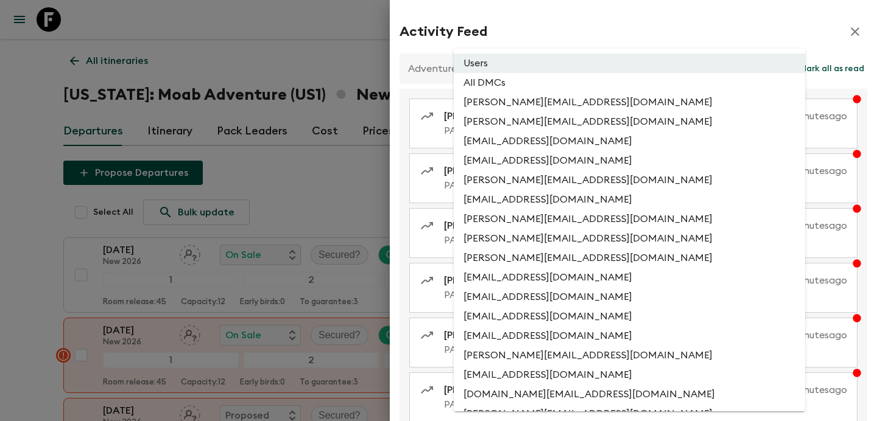
click at [577, 88] on li "All DMCs" at bounding box center [629, 82] width 351 height 19
type input "EXTERNAL_ONLY"
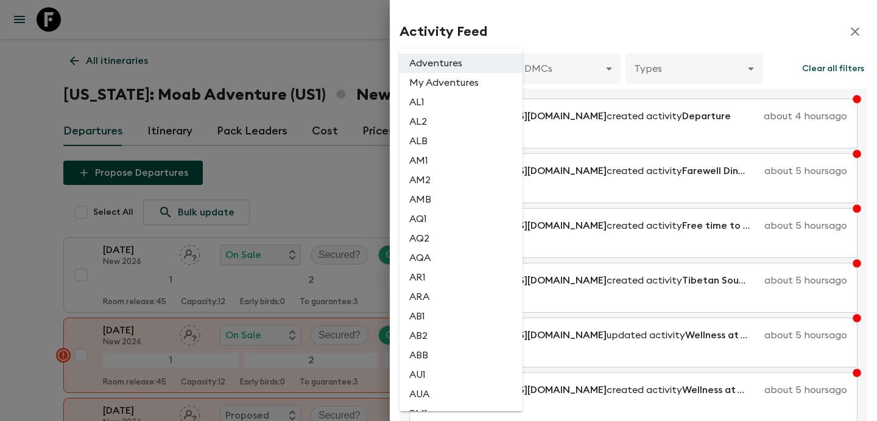
click at [444, 130] on li "AL2" at bounding box center [460, 121] width 123 height 19
type input "1dc193f9-0573-4adc-88c1-df0a38d97670"
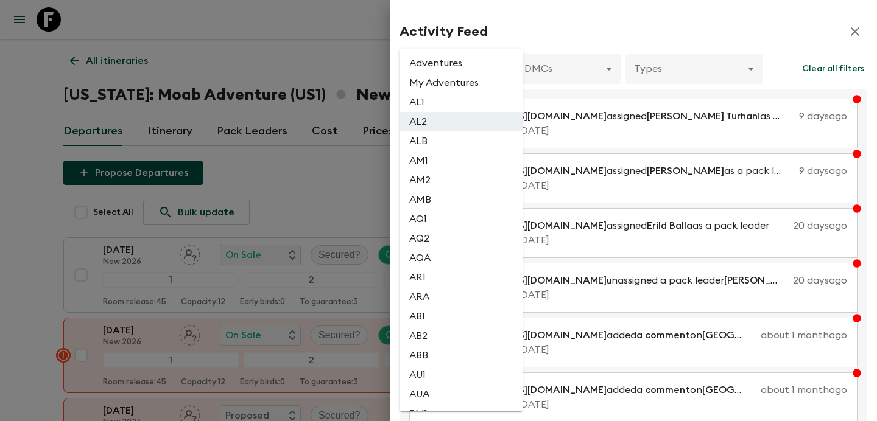
click at [458, 63] on li "Adventures" at bounding box center [460, 63] width 123 height 19
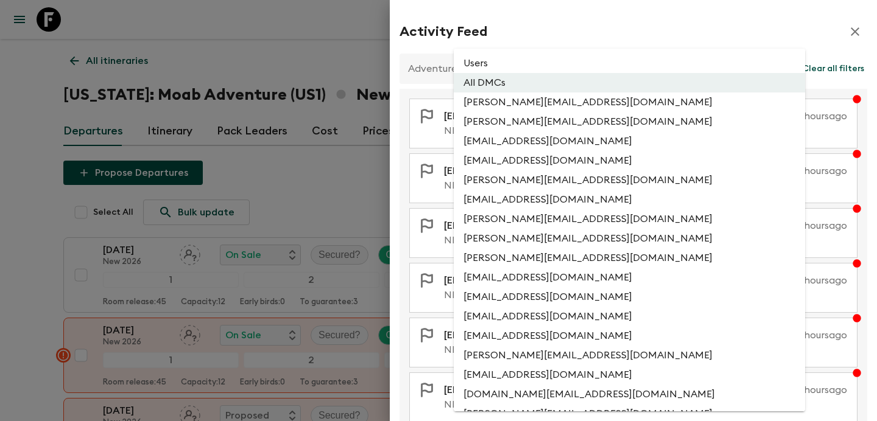
click at [527, 66] on li "Users" at bounding box center [629, 63] width 351 height 19
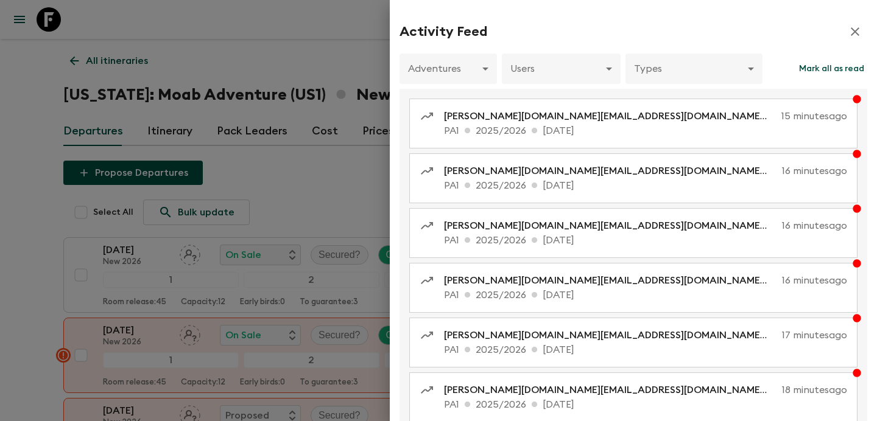
click at [323, 121] on div at bounding box center [438, 210] width 877 height 421
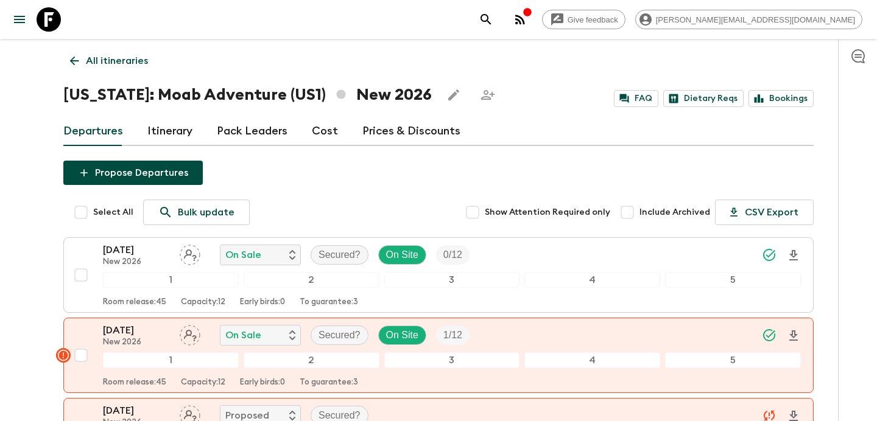
click at [527, 25] on icon "button" at bounding box center [520, 19] width 15 height 15
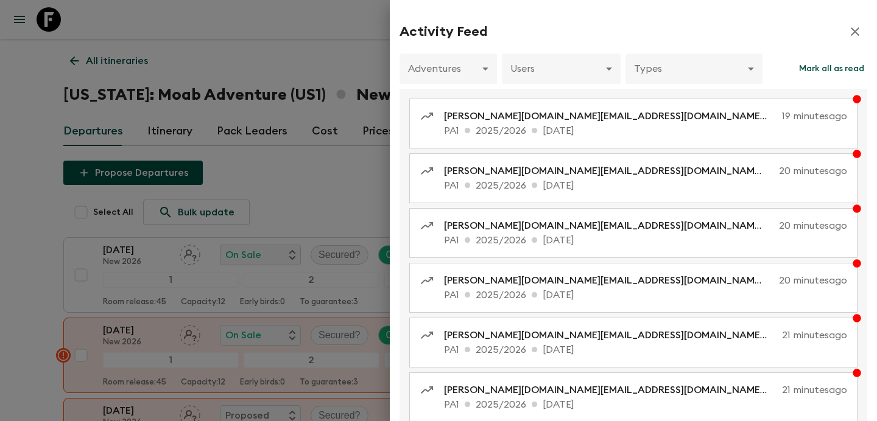
click at [141, 60] on div at bounding box center [438, 210] width 877 height 421
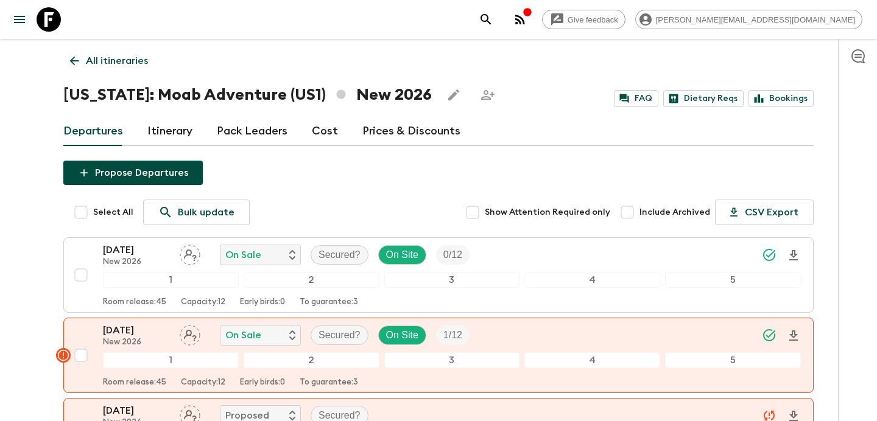
click at [136, 61] on p "All itineraries" at bounding box center [117, 61] width 62 height 15
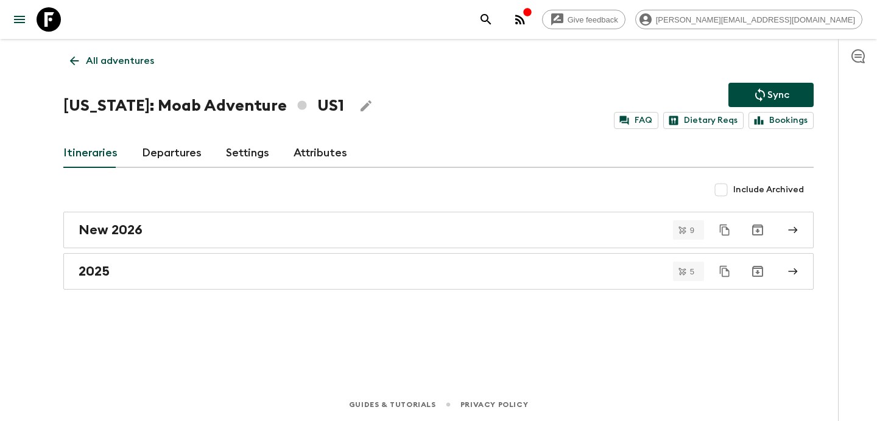
click at [136, 61] on p "All adventures" at bounding box center [120, 61] width 68 height 15
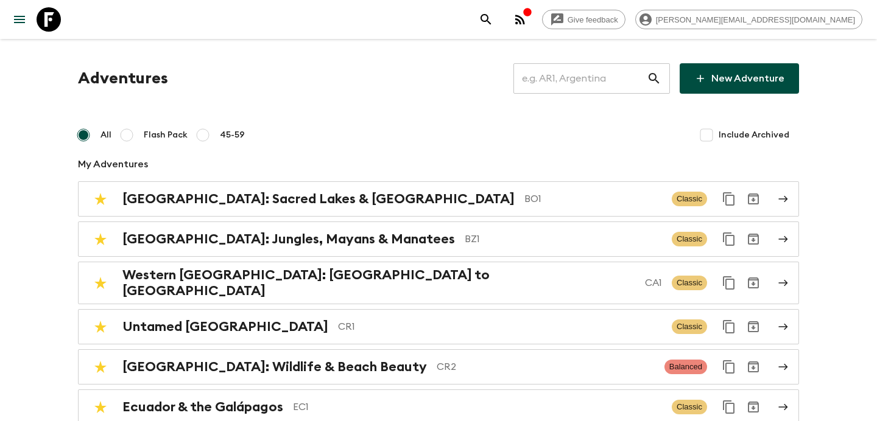
click at [527, 22] on icon "button" at bounding box center [520, 19] width 15 height 15
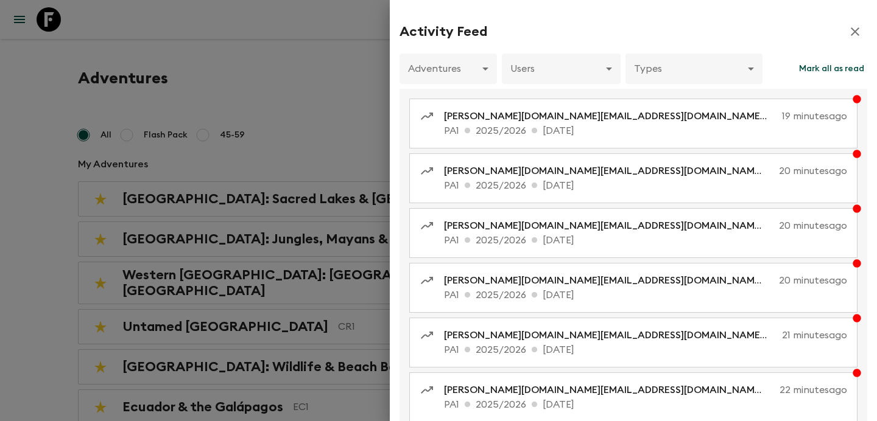
click at [138, 126] on div at bounding box center [438, 210] width 877 height 421
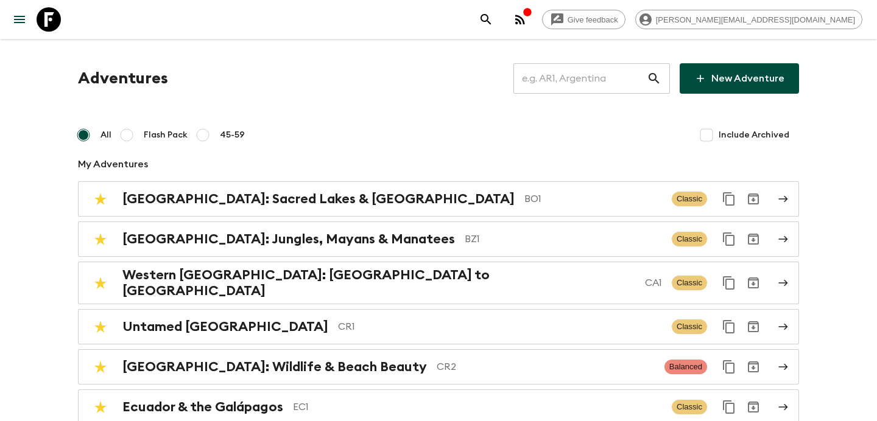
click at [594, 82] on input "text" at bounding box center [579, 78] width 133 height 34
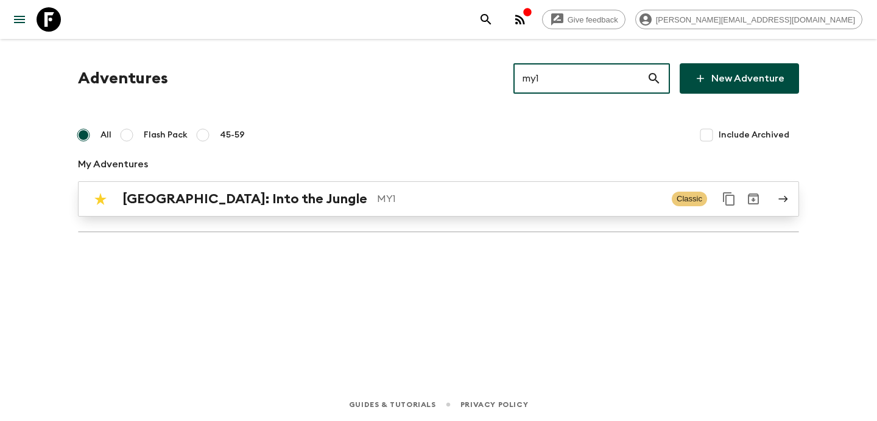
type input "my1"
click at [486, 188] on div "[GEOGRAPHIC_DATA]: Into the Jungle MY1 Classic" at bounding box center [414, 199] width 653 height 24
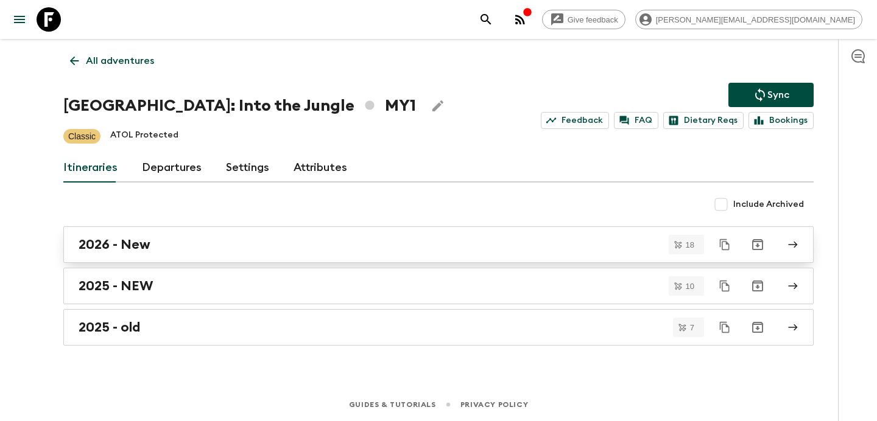
click at [471, 243] on div "2026 - New" at bounding box center [427, 245] width 697 height 16
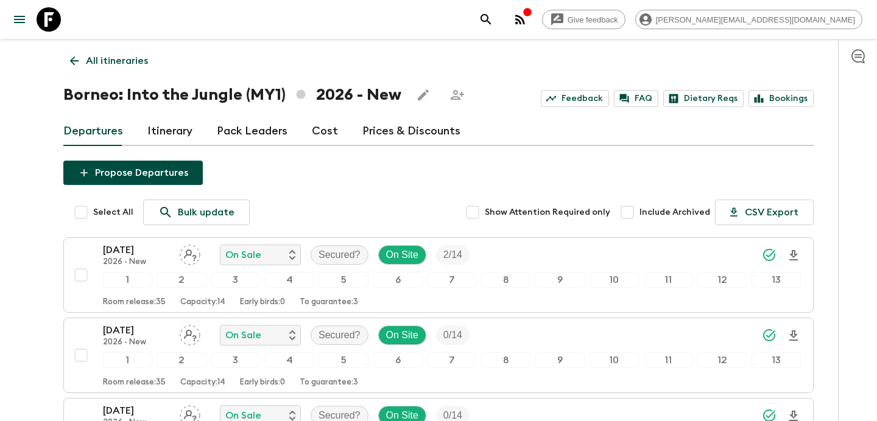
click at [146, 56] on p "All itineraries" at bounding box center [117, 61] width 62 height 15
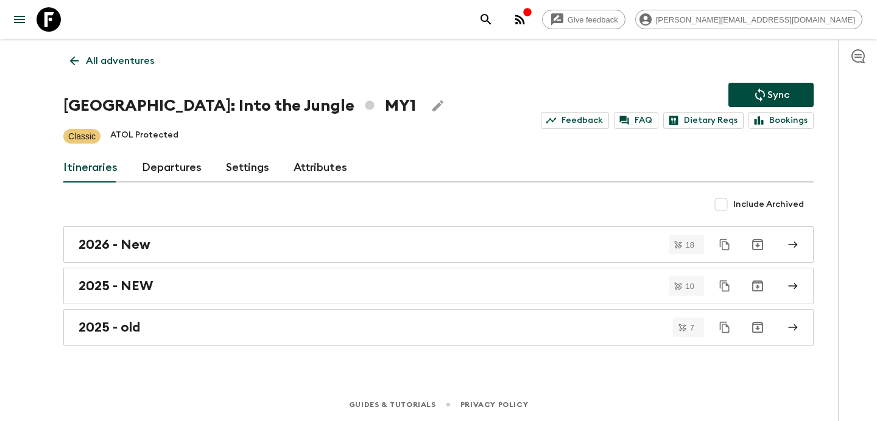
click at [146, 56] on p "All adventures" at bounding box center [120, 61] width 68 height 15
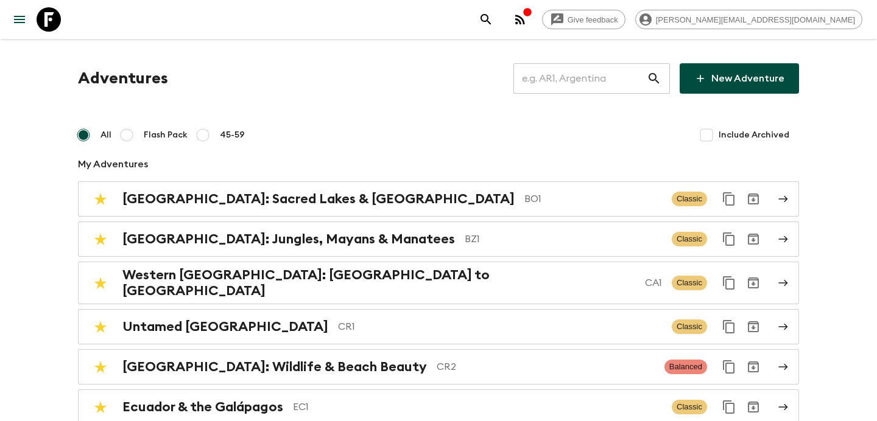
click at [597, 89] on input "text" at bounding box center [579, 78] width 133 height 34
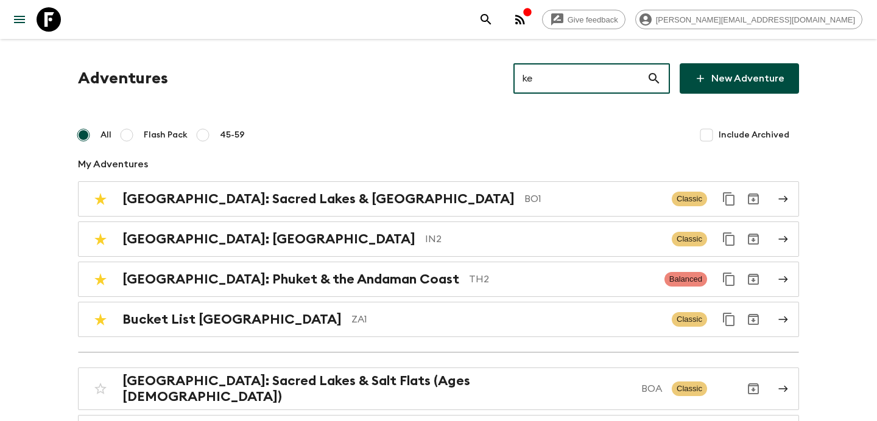
type input "ke1"
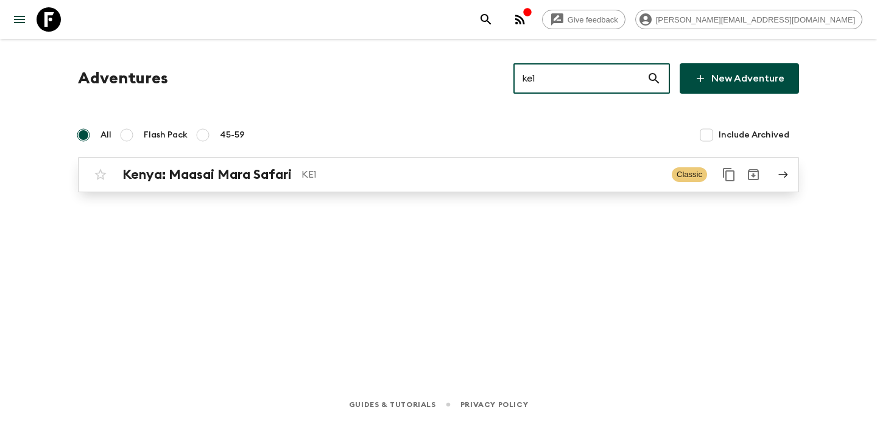
click at [536, 181] on p "KE1" at bounding box center [481, 174] width 360 height 15
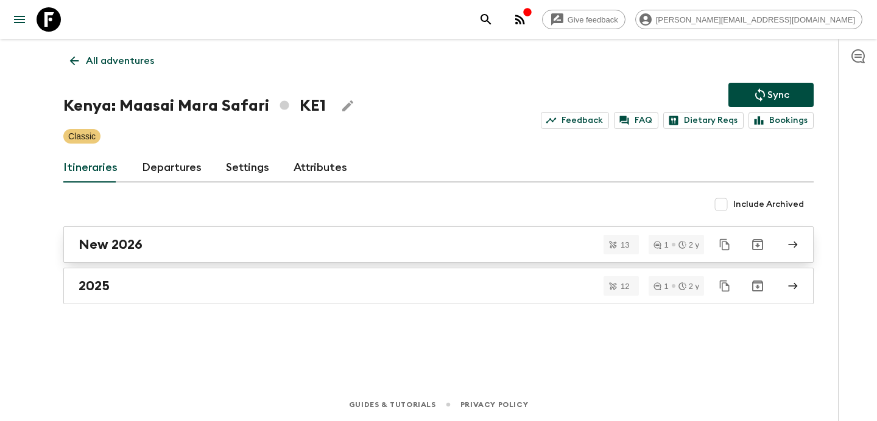
click at [478, 238] on div "New 2026" at bounding box center [427, 245] width 697 height 16
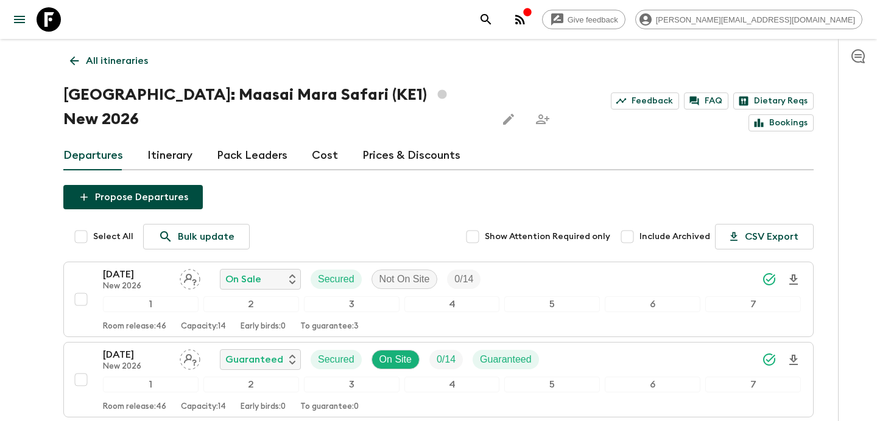
click at [110, 58] on p "All itineraries" at bounding box center [117, 61] width 62 height 15
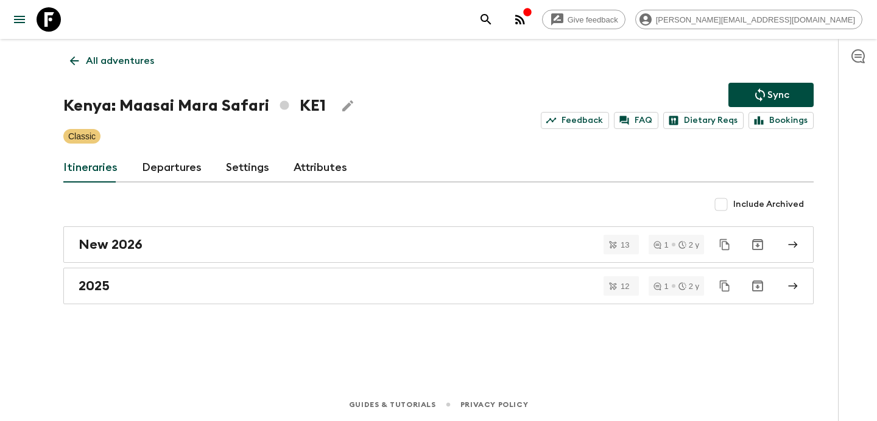
click at [142, 51] on link "All adventures" at bounding box center [111, 61] width 97 height 24
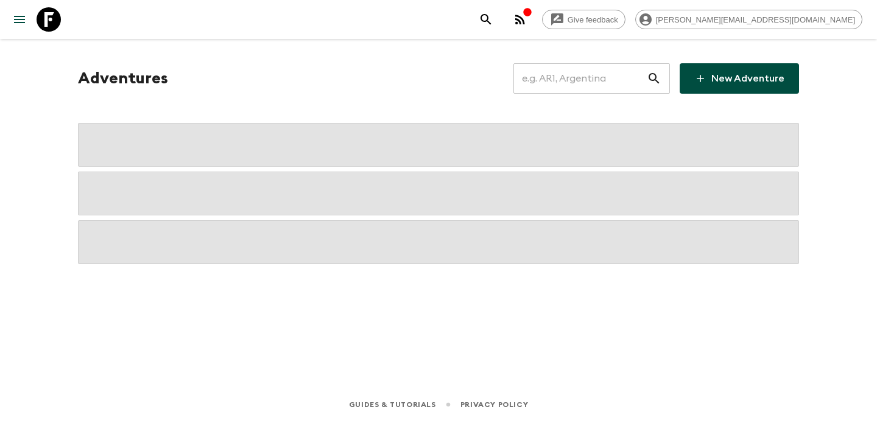
click at [565, 64] on input "text" at bounding box center [579, 78] width 133 height 34
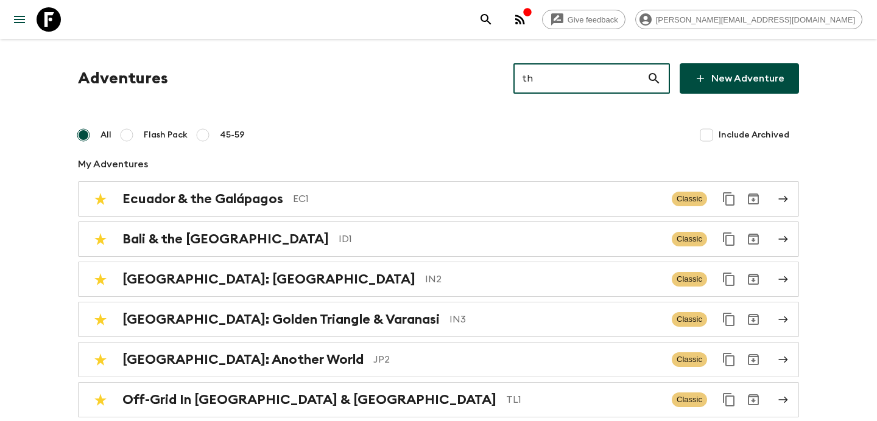
type input "tha"
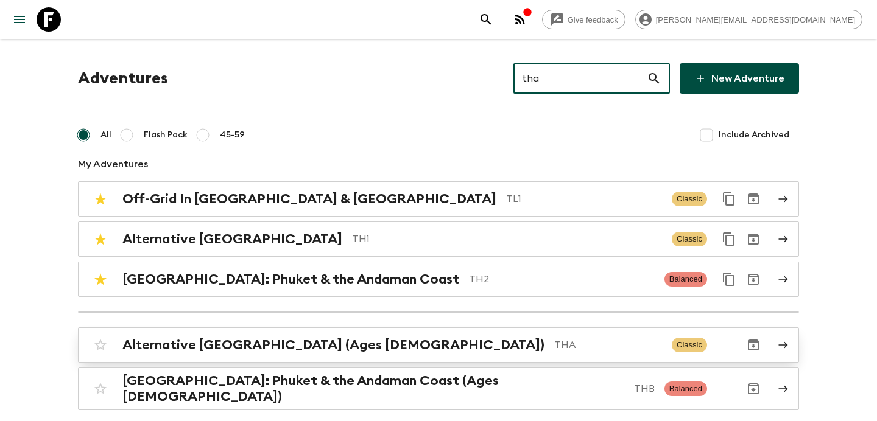
click at [554, 348] on p "THA" at bounding box center [608, 345] width 108 height 15
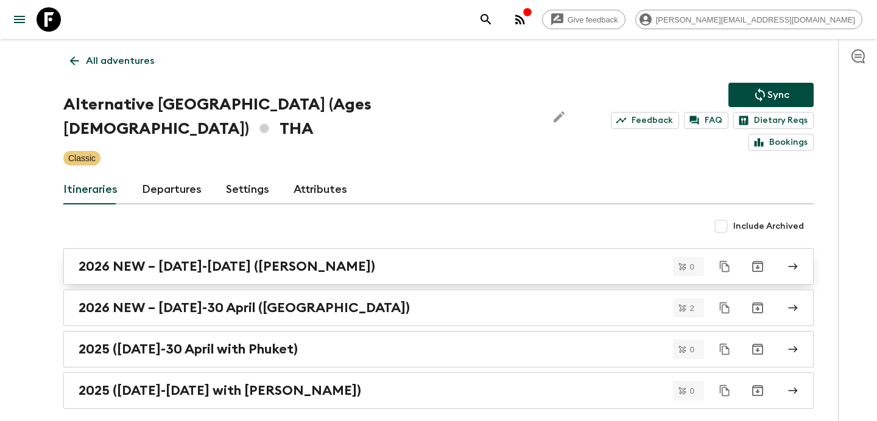
click at [329, 253] on link "2026 NEW – [DATE]-[DATE] ([PERSON_NAME])" at bounding box center [438, 266] width 750 height 37
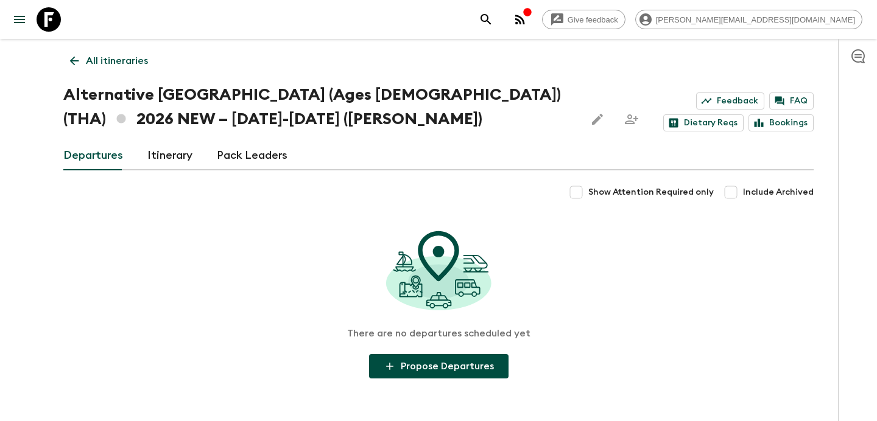
click at [183, 151] on link "Itinerary" at bounding box center [169, 155] width 45 height 29
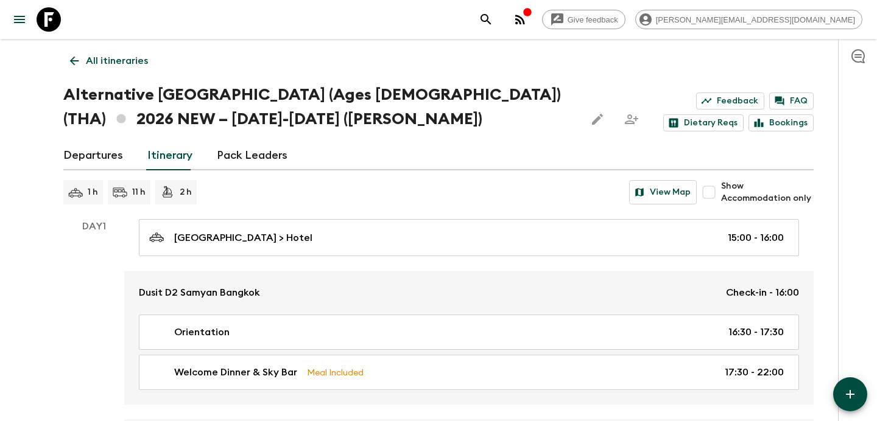
click at [131, 60] on p "All itineraries" at bounding box center [117, 61] width 62 height 15
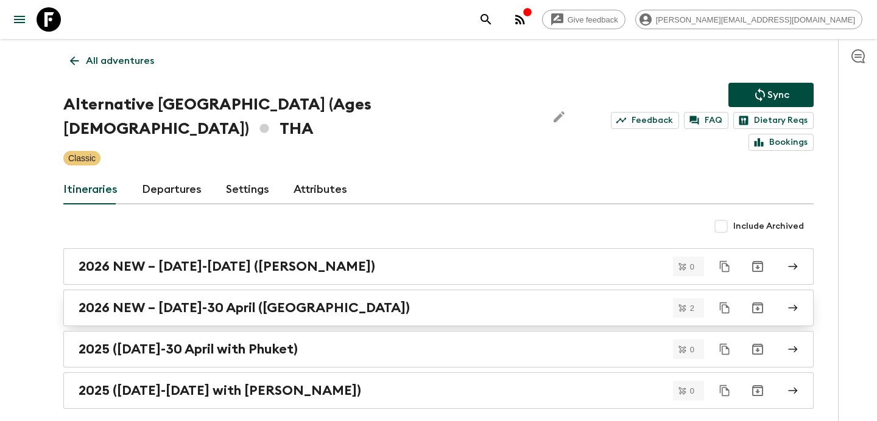
click at [359, 300] on div "2026 NEW – [DATE]-30 April ([GEOGRAPHIC_DATA])" at bounding box center [427, 308] width 697 height 16
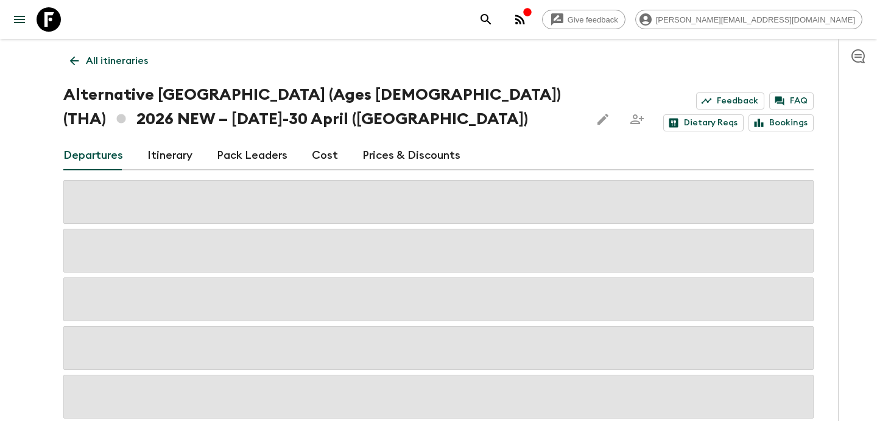
click at [320, 160] on link "Cost" at bounding box center [325, 155] width 26 height 29
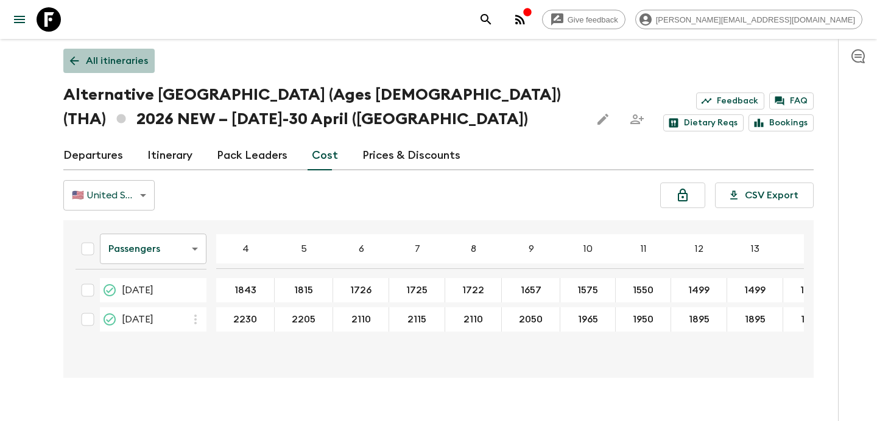
click at [111, 61] on p "All itineraries" at bounding box center [117, 61] width 62 height 15
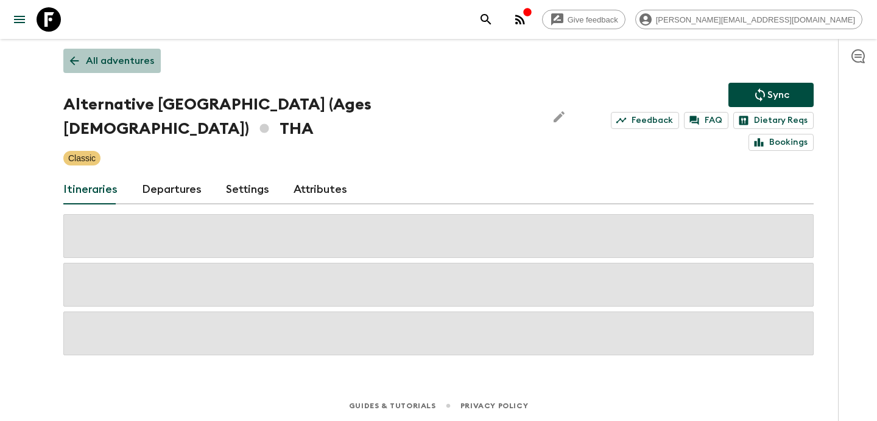
click at [111, 61] on p "All adventures" at bounding box center [120, 61] width 68 height 15
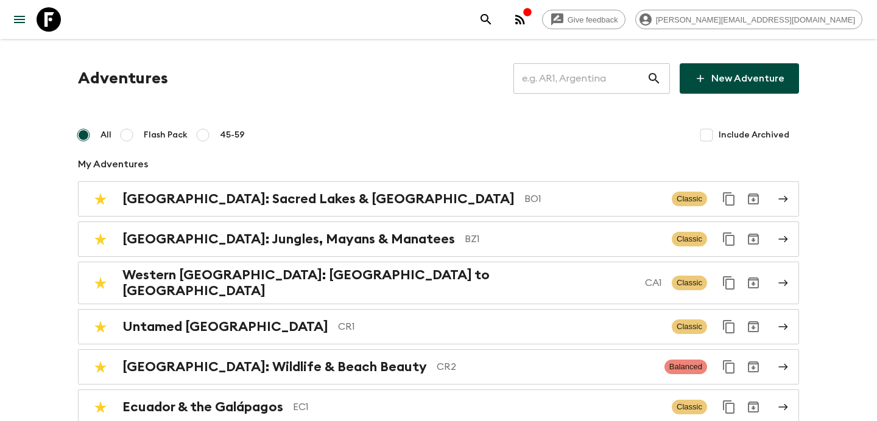
click at [578, 77] on input "text" at bounding box center [579, 78] width 133 height 34
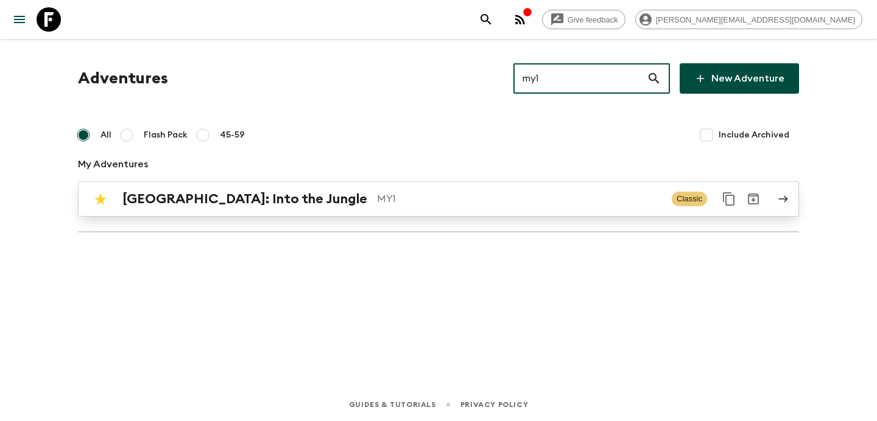
type input "my1"
click at [470, 205] on p "MY1" at bounding box center [519, 199] width 285 height 15
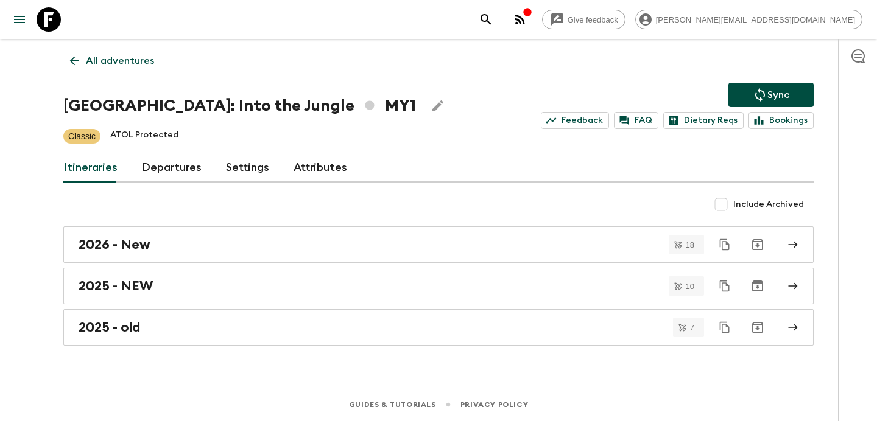
click at [525, 21] on icon "button" at bounding box center [520, 20] width 10 height 10
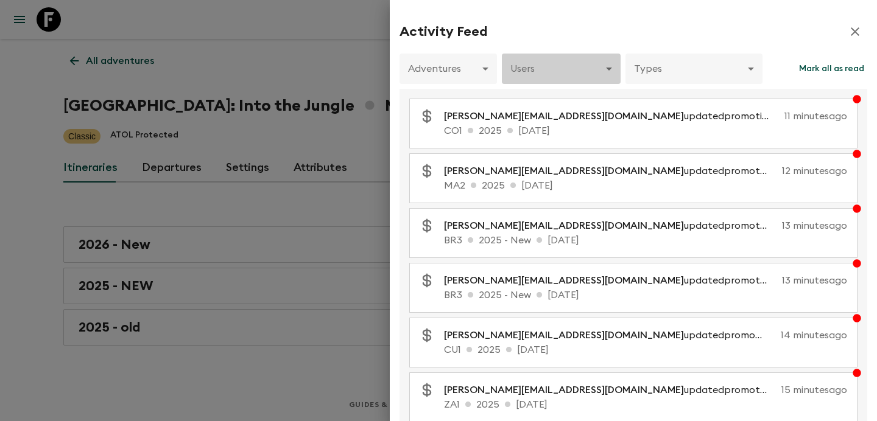
click at [595, 69] on body "Give feedback [PERSON_NAME][EMAIL_ADDRESS][DOMAIN_NAME] All adventures Borneo: …" at bounding box center [438, 210] width 877 height 421
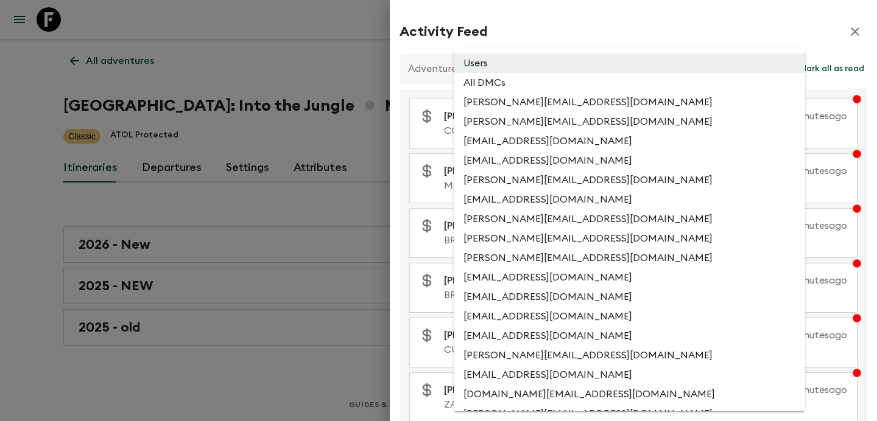
click at [580, 85] on li "All DMCs" at bounding box center [629, 82] width 351 height 19
type input "EXTERNAL_ONLY"
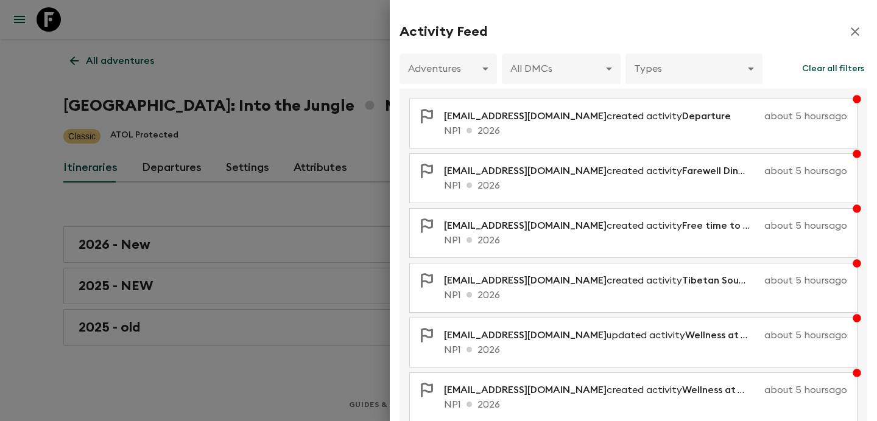
click at [155, 78] on div at bounding box center [438, 210] width 877 height 421
